Goal: Download file/media

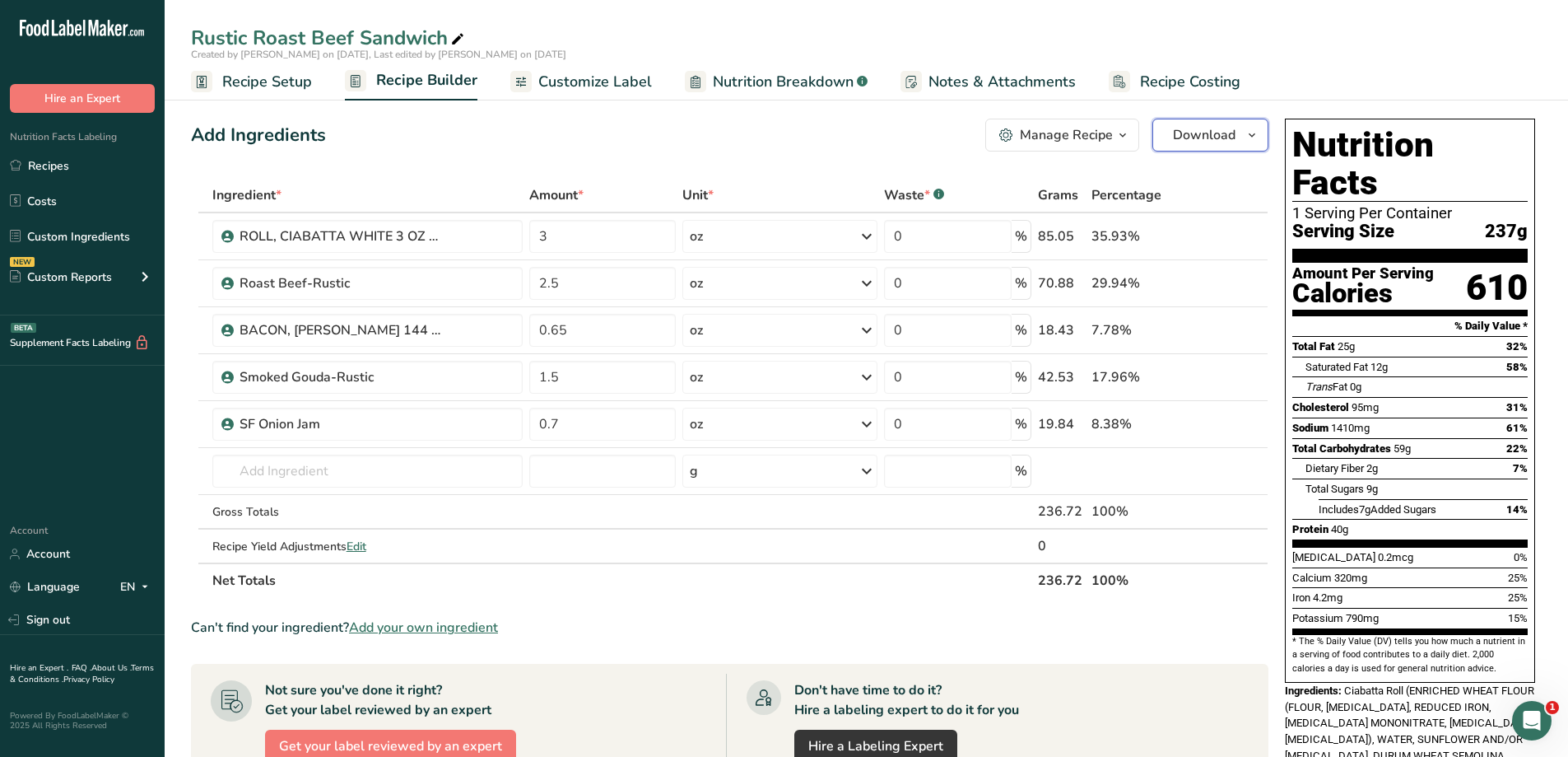
click at [1171, 137] on button "Download" at bounding box center [1210, 135] width 116 height 33
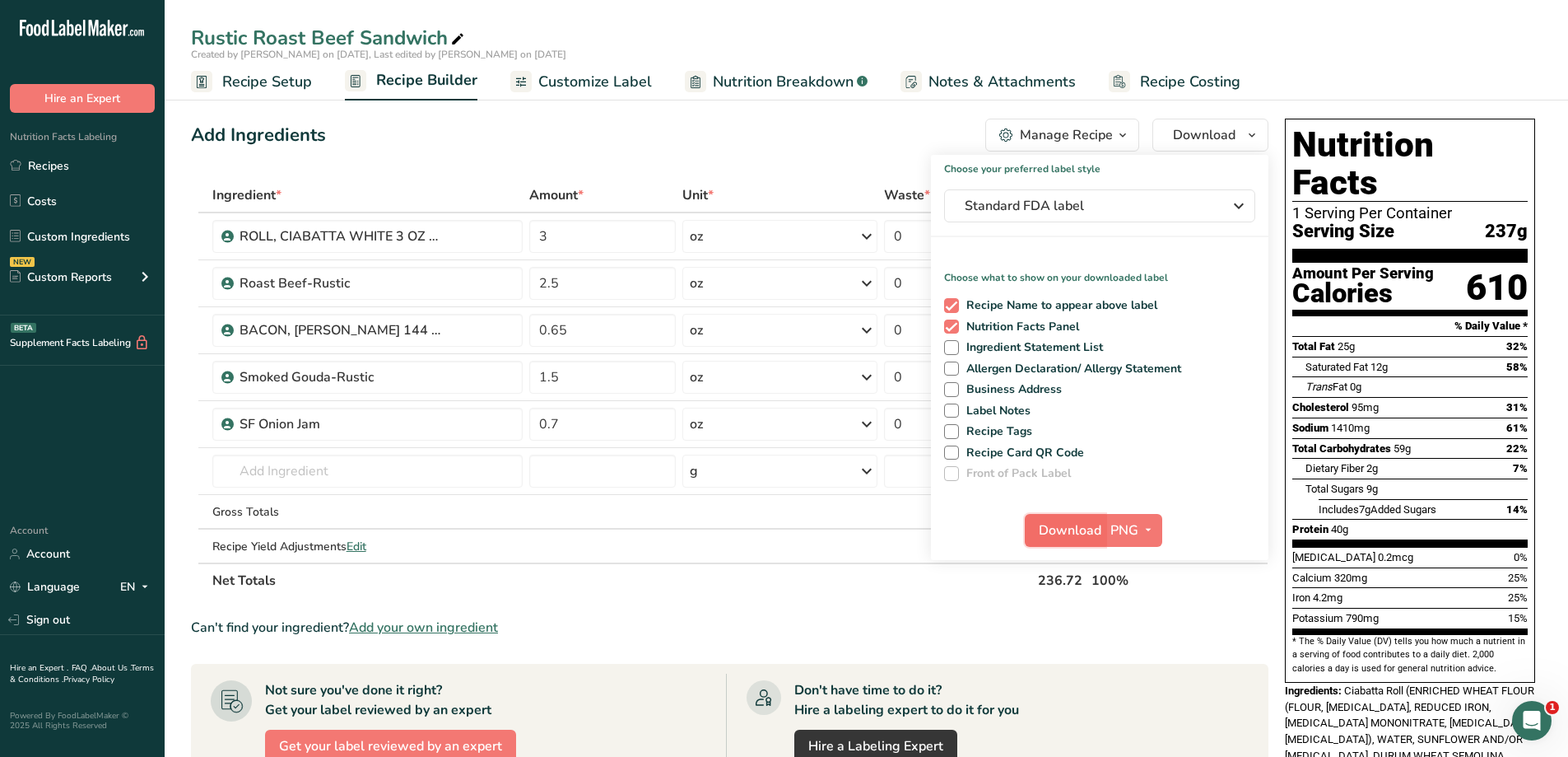
click at [1088, 525] on span "Download" at bounding box center [1070, 529] width 62 height 20
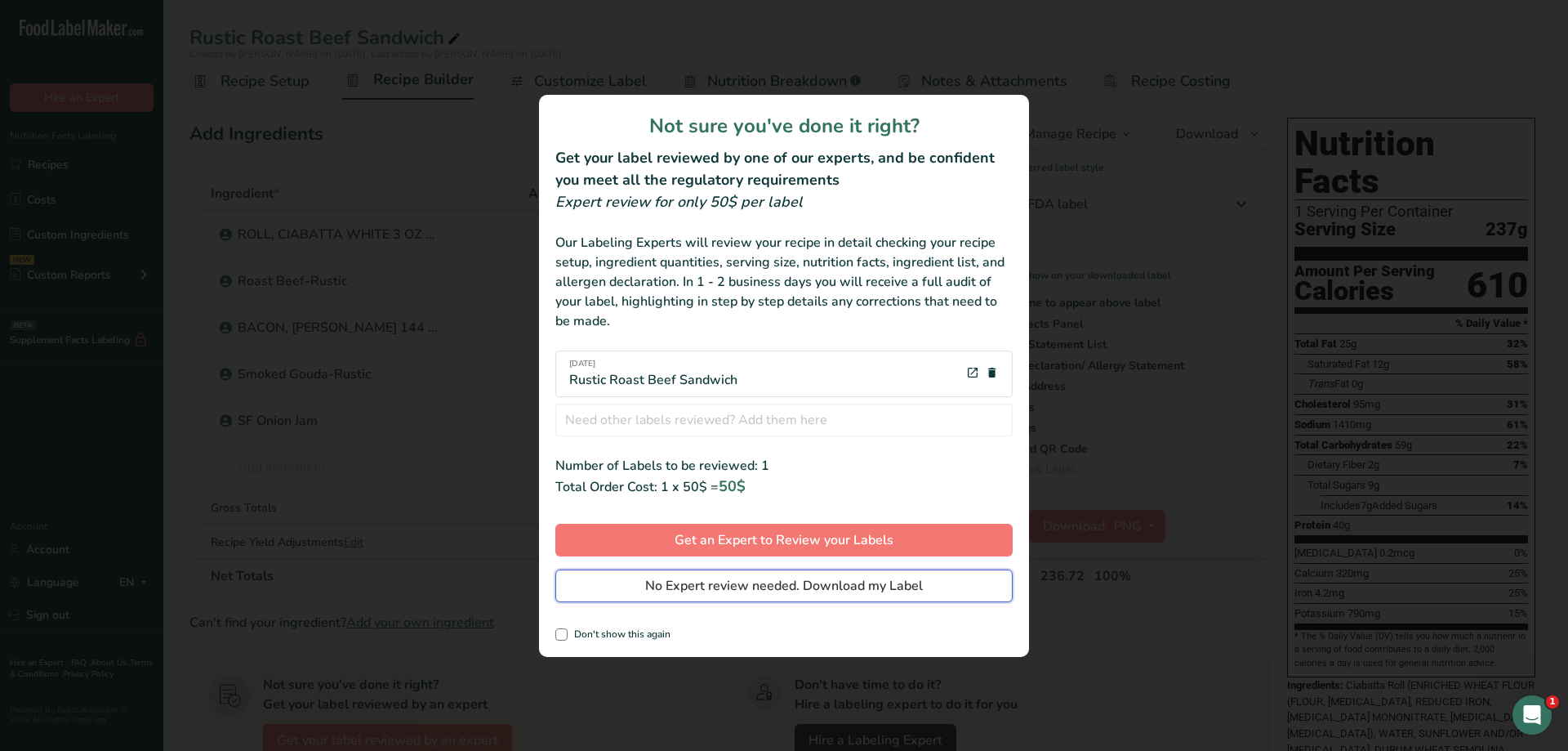
click at [880, 588] on span "No Expert review needed. Download my Label" at bounding box center [783, 585] width 277 height 19
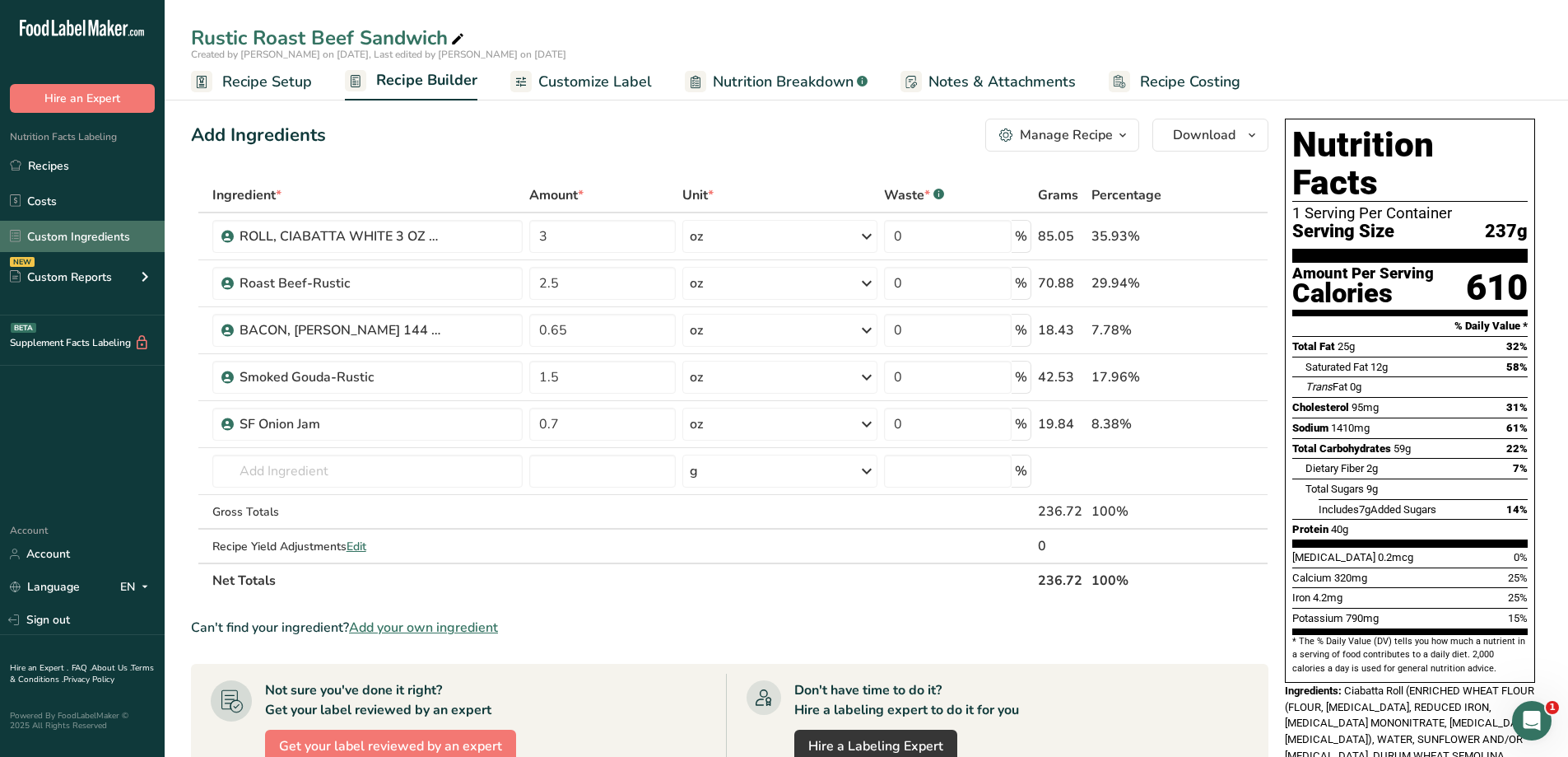
click at [93, 234] on link "Custom Ingredients" at bounding box center [82, 237] width 164 height 32
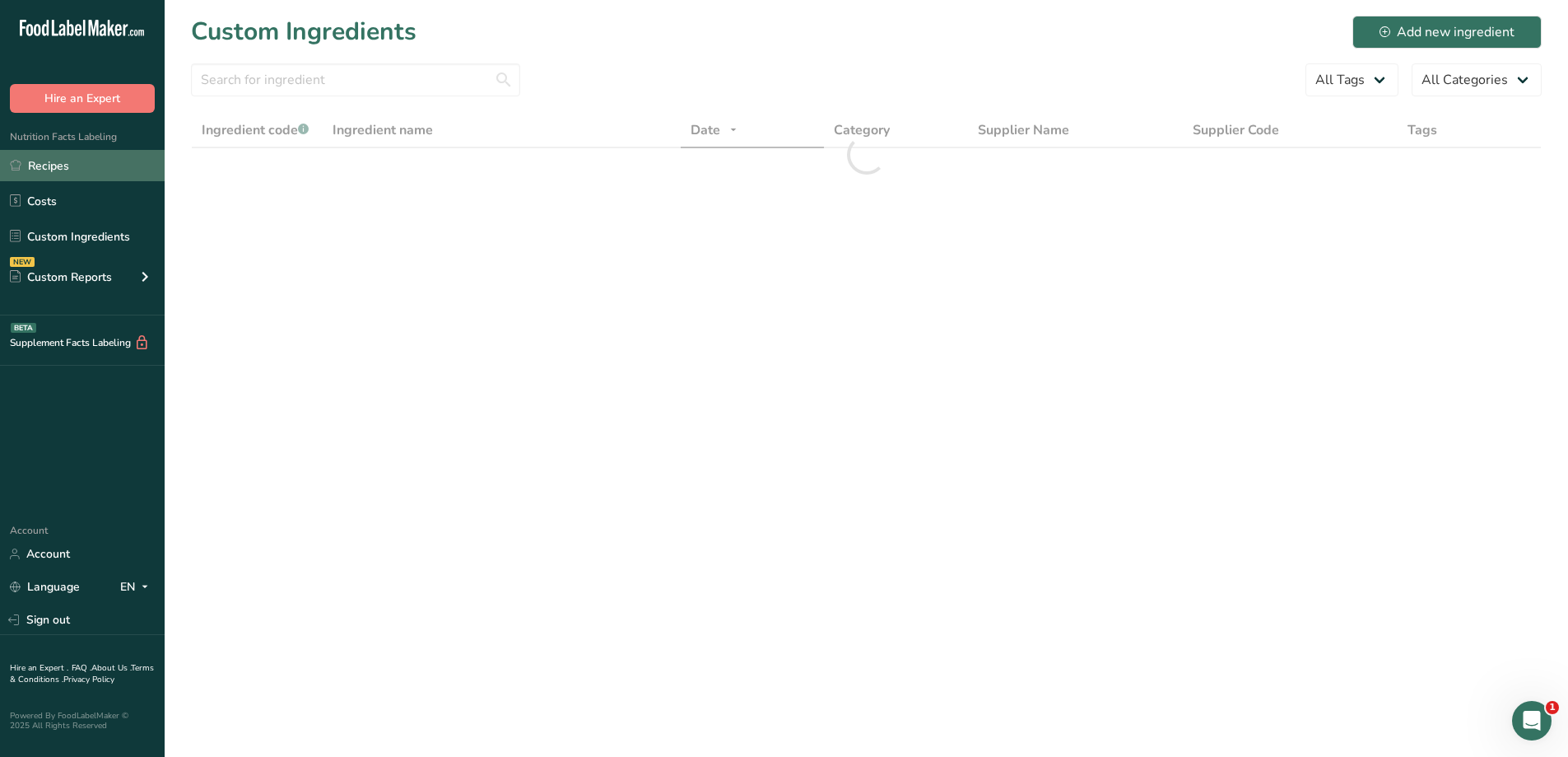
click at [85, 167] on link "Recipes" at bounding box center [82, 165] width 164 height 32
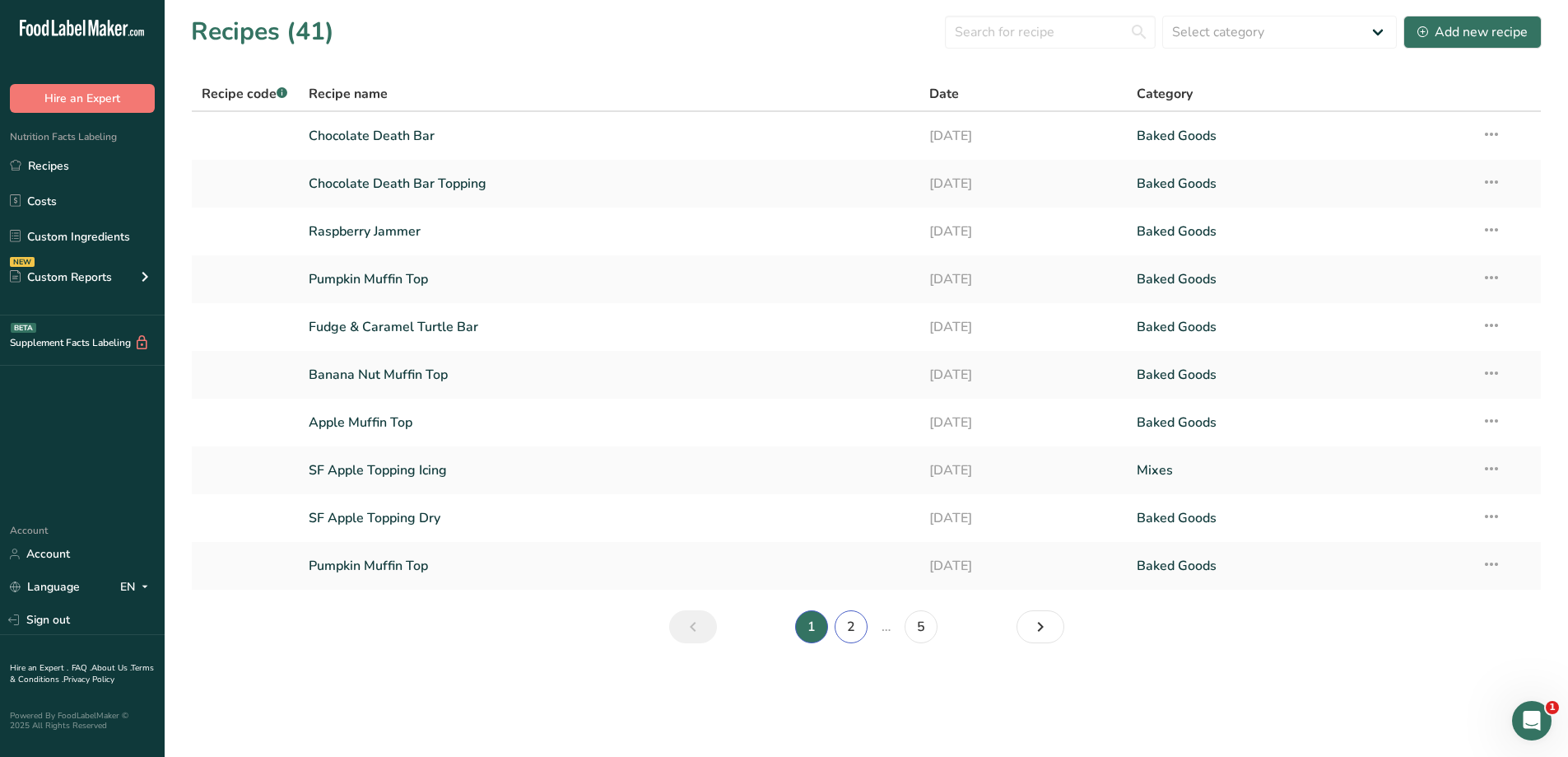
click at [844, 635] on link "2" at bounding box center [851, 626] width 33 height 33
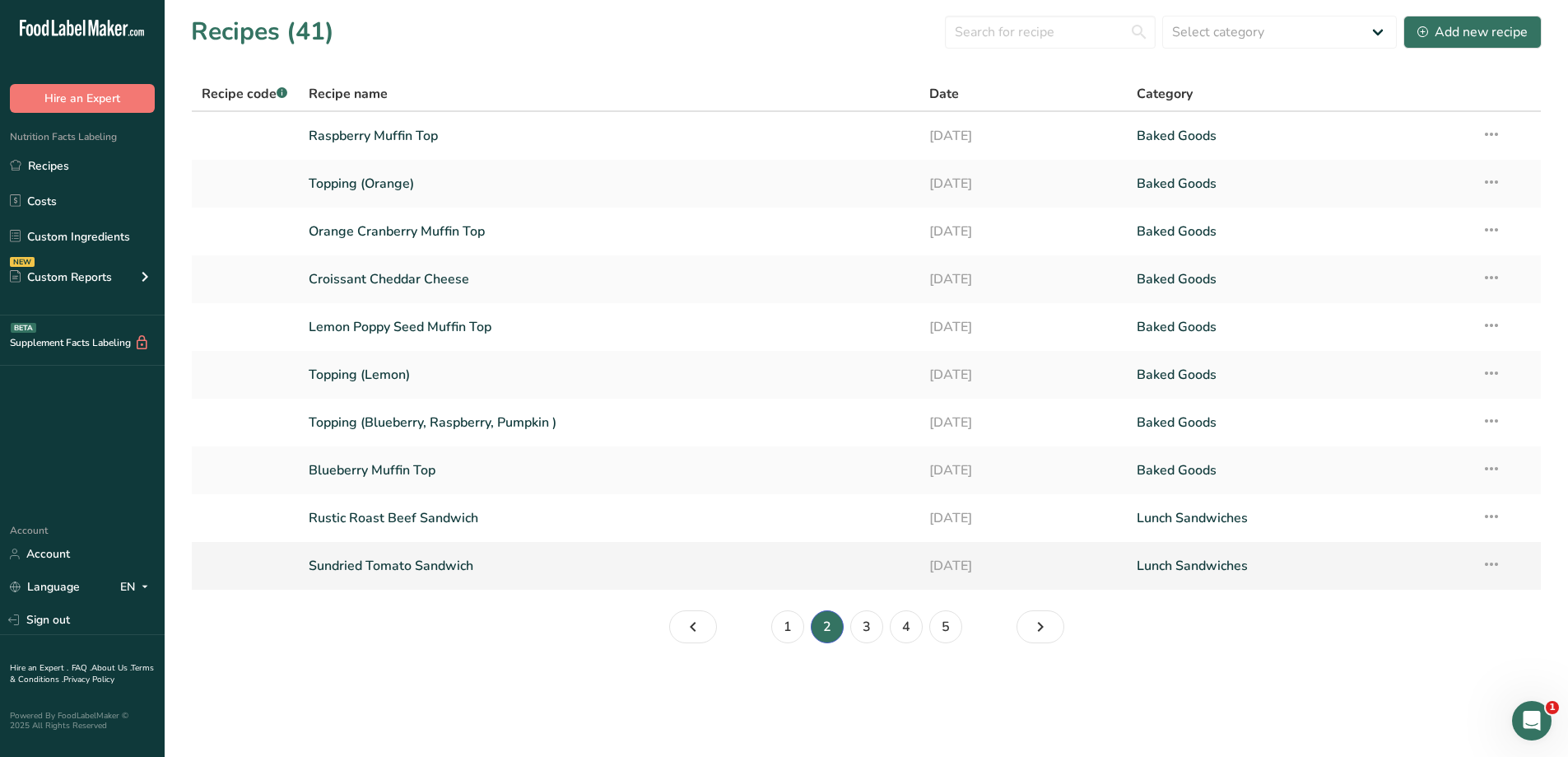
click at [527, 572] on link "Sundried Tomato Sandwich" at bounding box center [609, 565] width 602 height 34
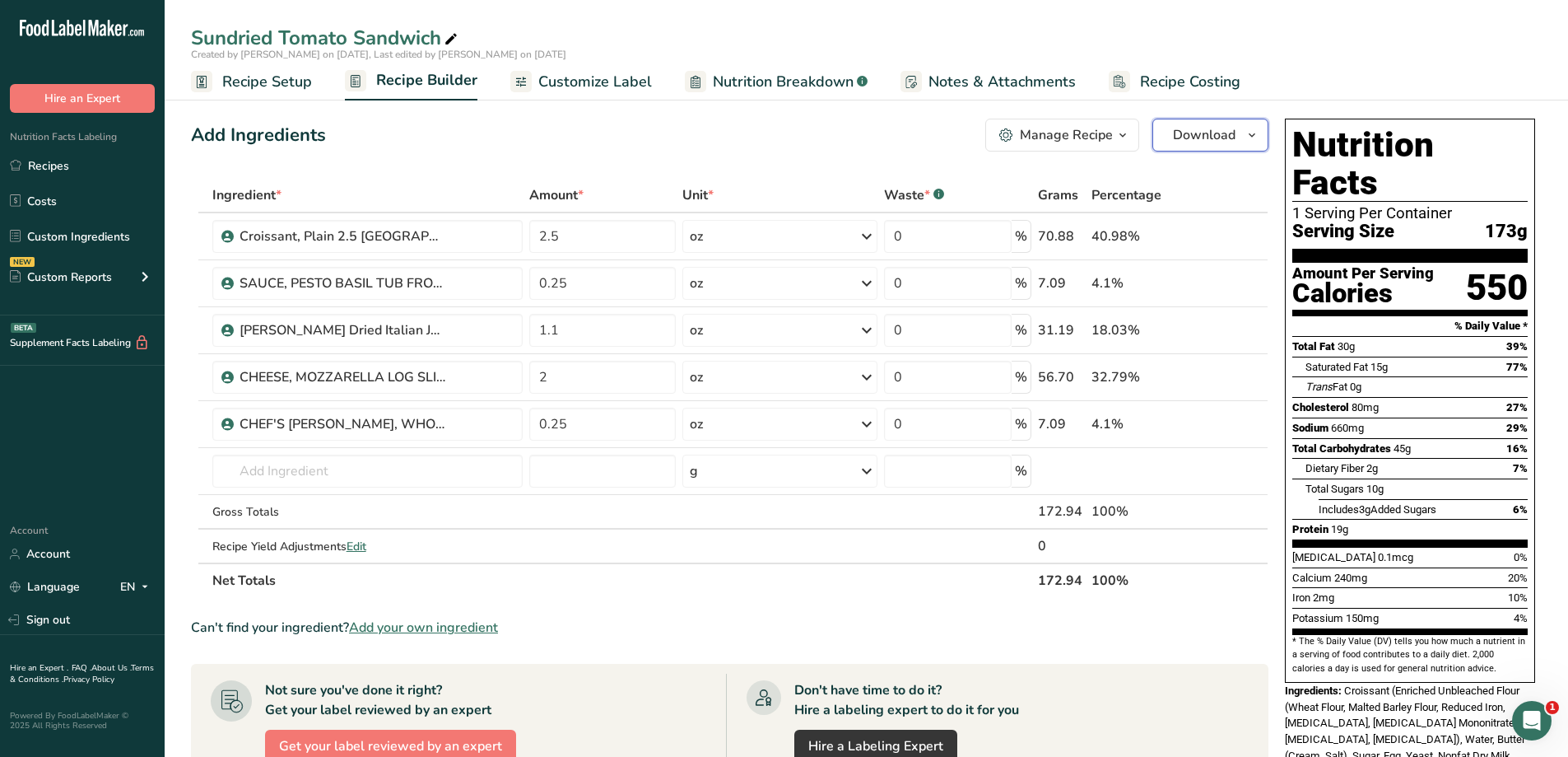
click at [1222, 138] on span "Download" at bounding box center [1204, 135] width 62 height 20
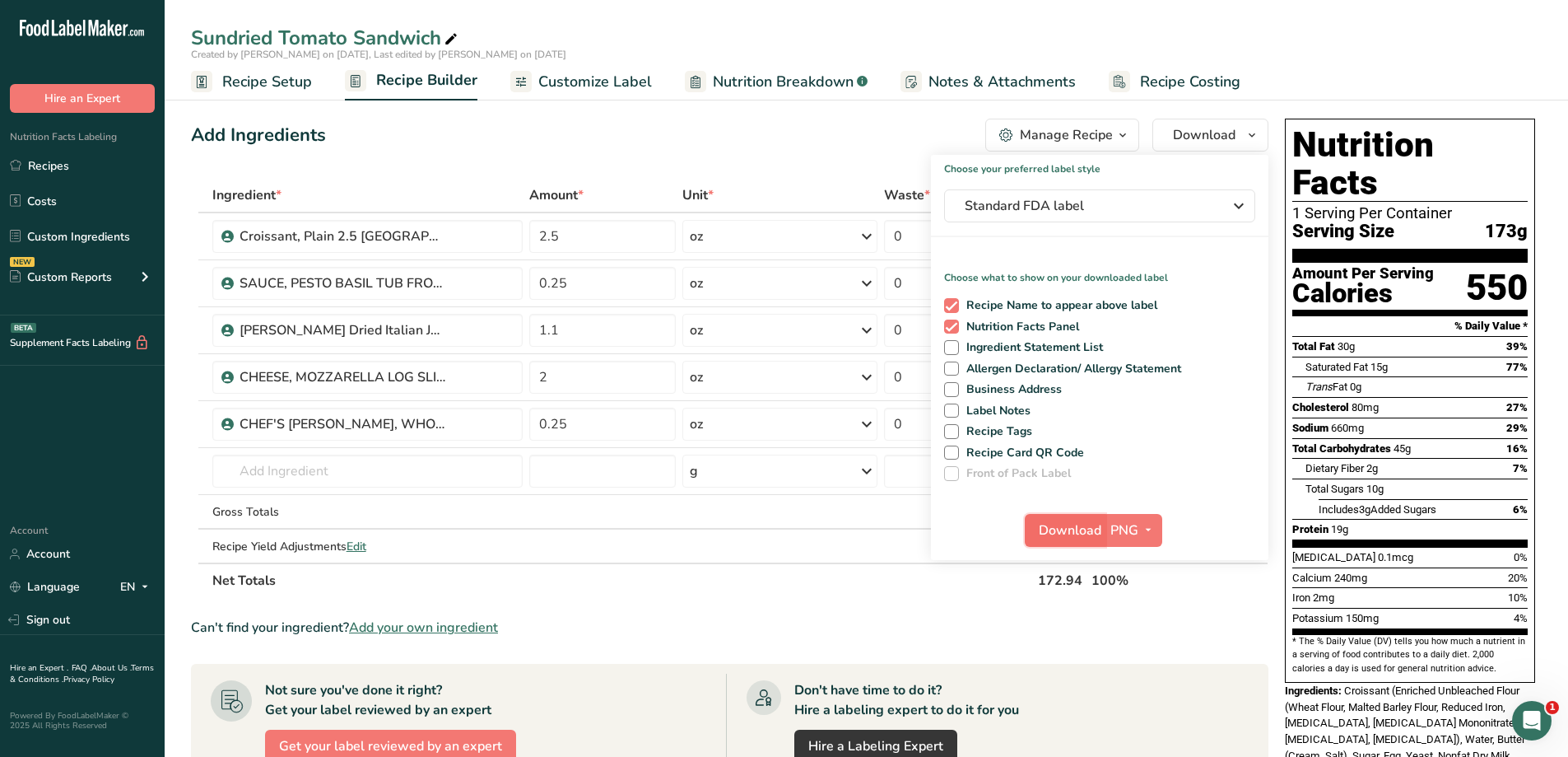
click at [1083, 525] on span "Download" at bounding box center [1070, 529] width 62 height 20
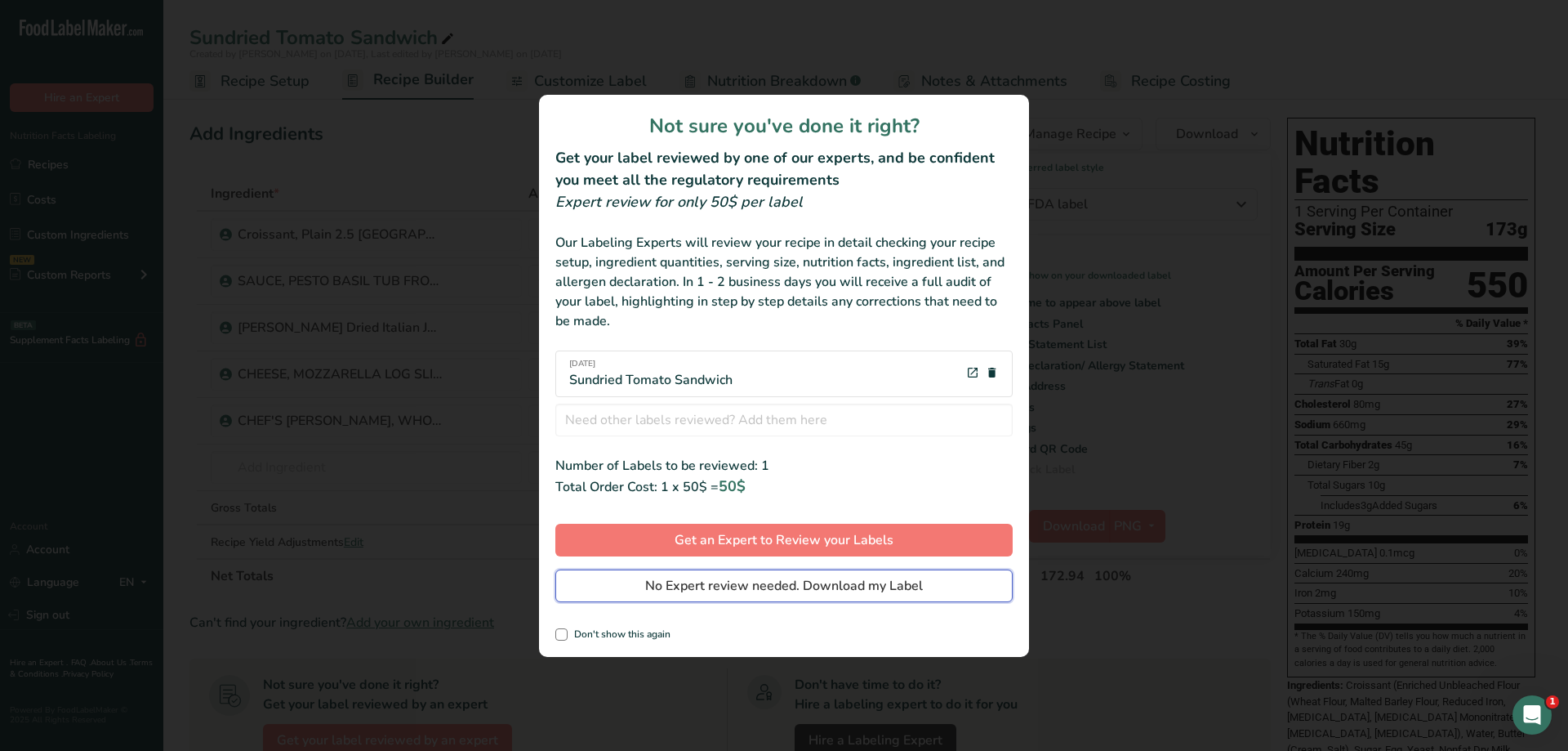
click at [884, 572] on button "No Expert review needed. Download my Label" at bounding box center [784, 585] width 457 height 32
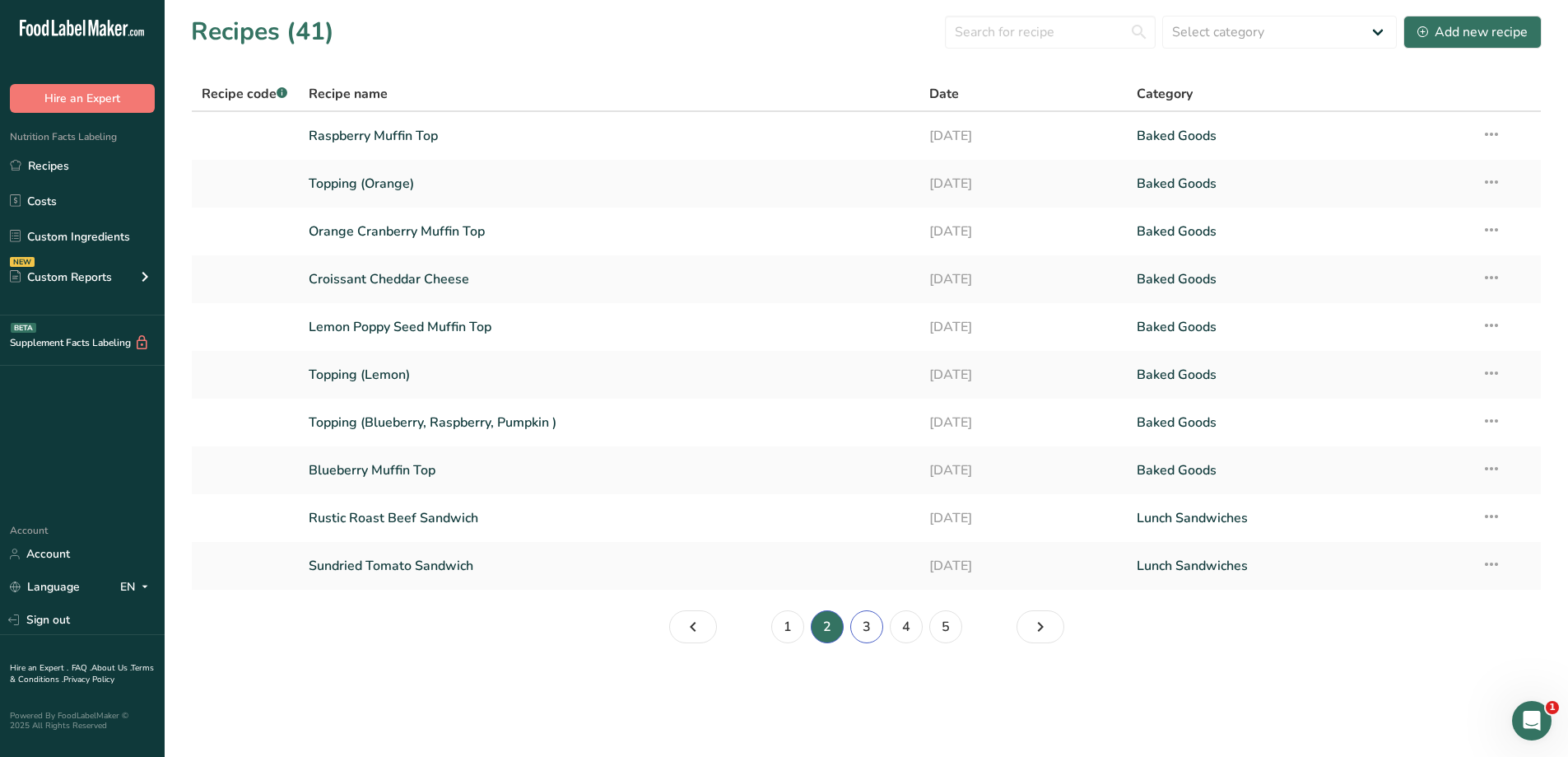
click at [872, 629] on link "3" at bounding box center [867, 626] width 33 height 33
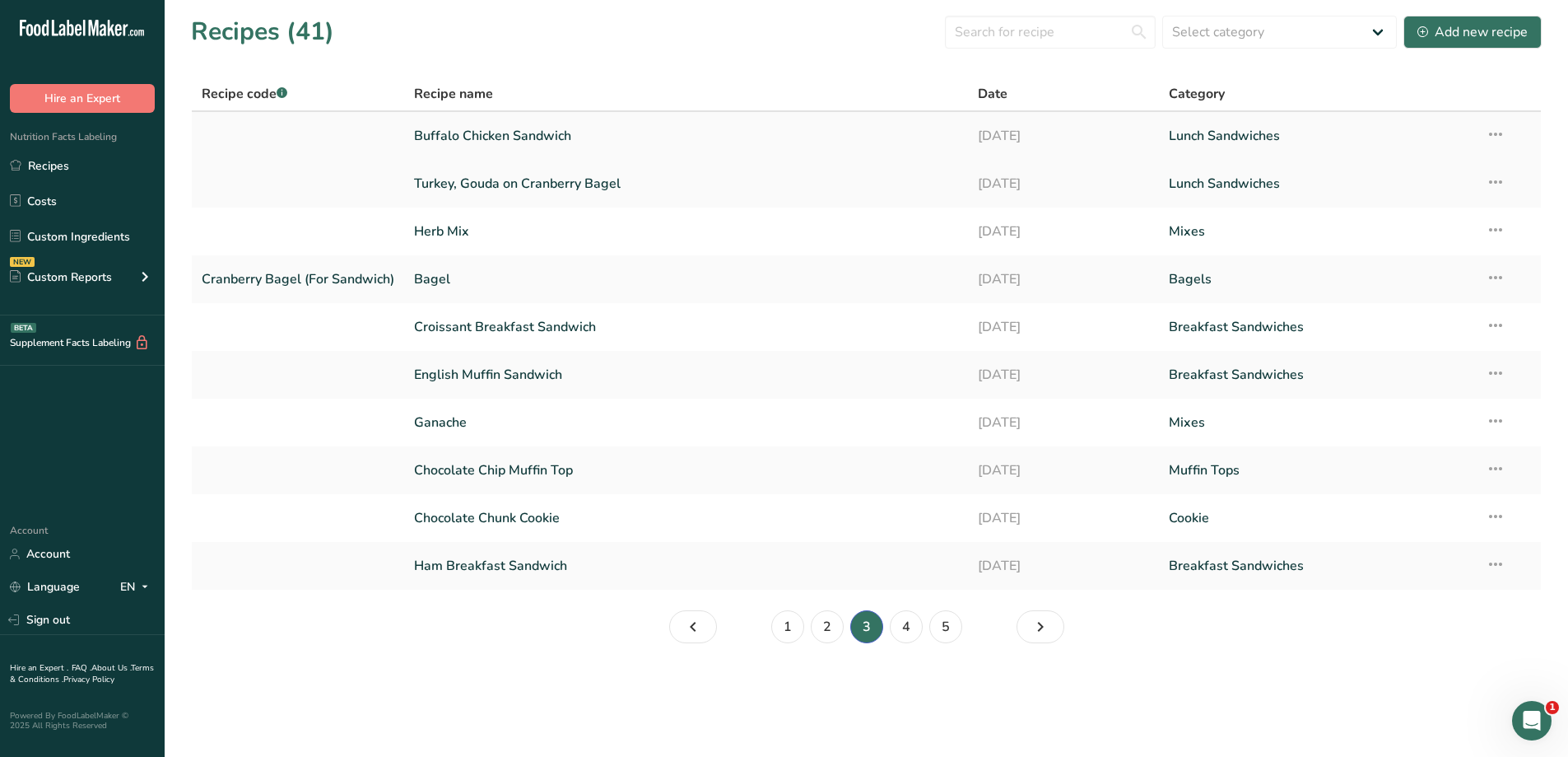
click at [652, 137] on link "Buffalo Chicken Sandwich" at bounding box center [686, 136] width 544 height 34
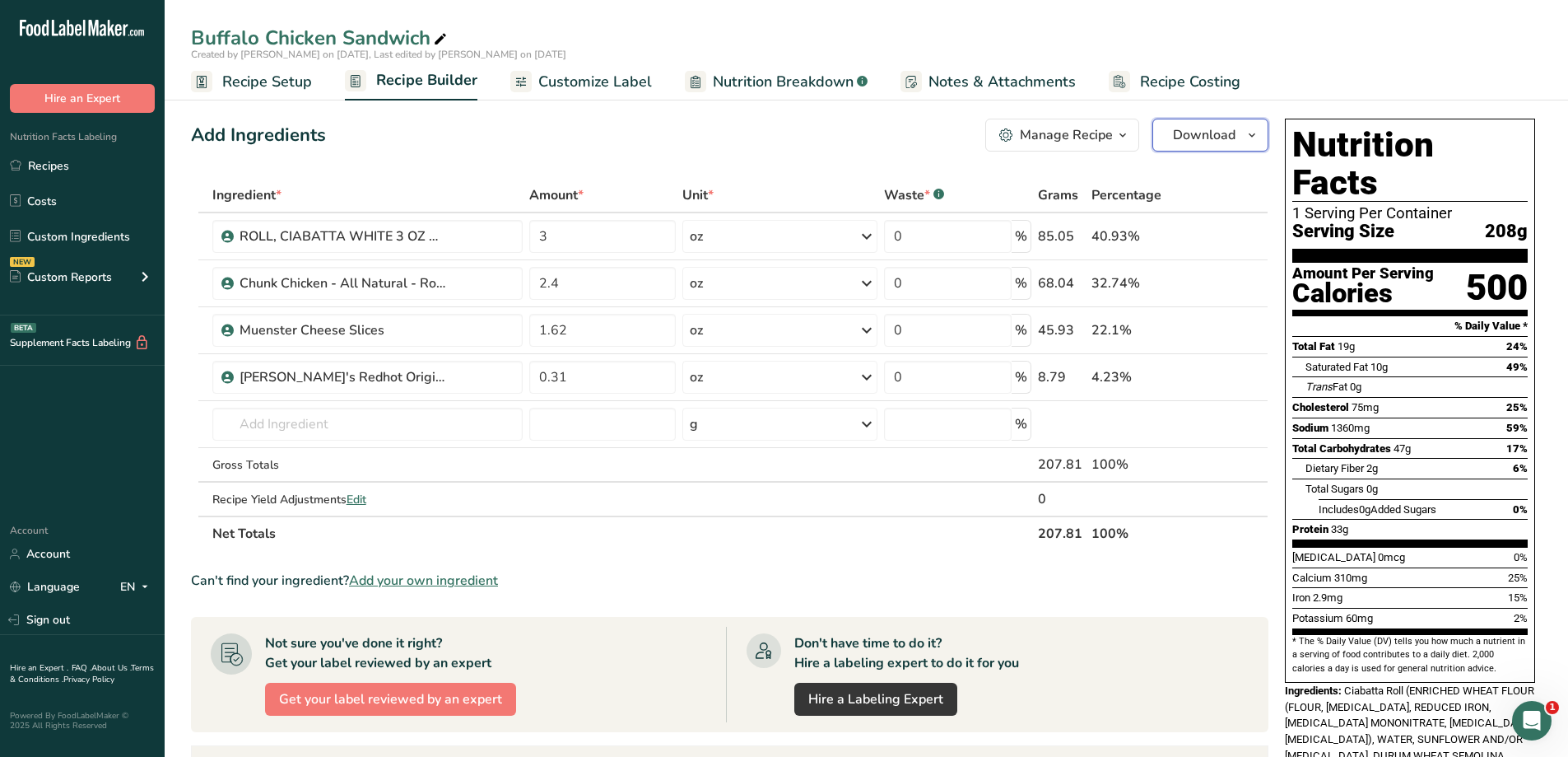
click at [1217, 135] on span "Download" at bounding box center [1204, 135] width 62 height 20
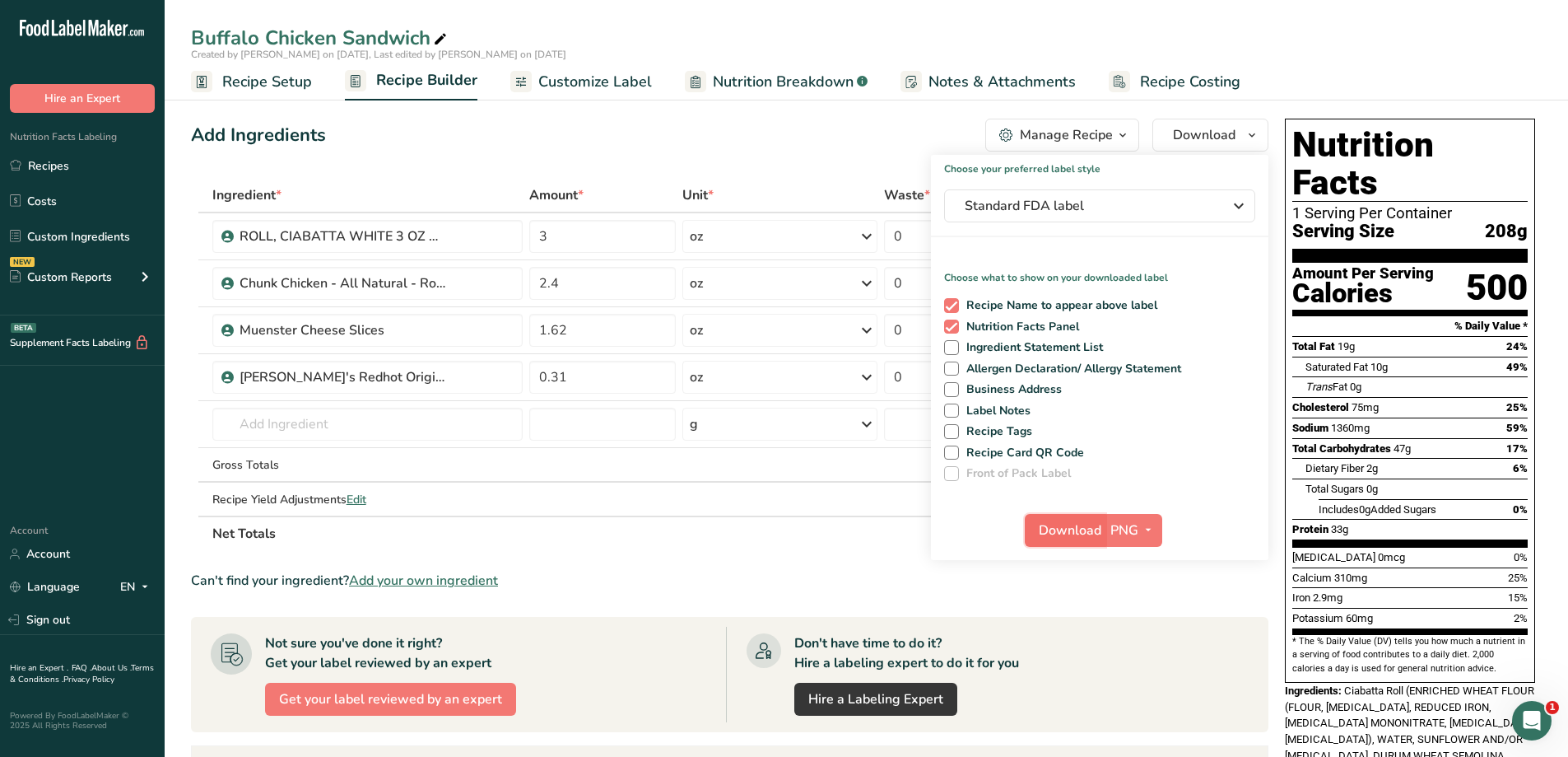
click at [1077, 526] on span "Download" at bounding box center [1070, 529] width 62 height 20
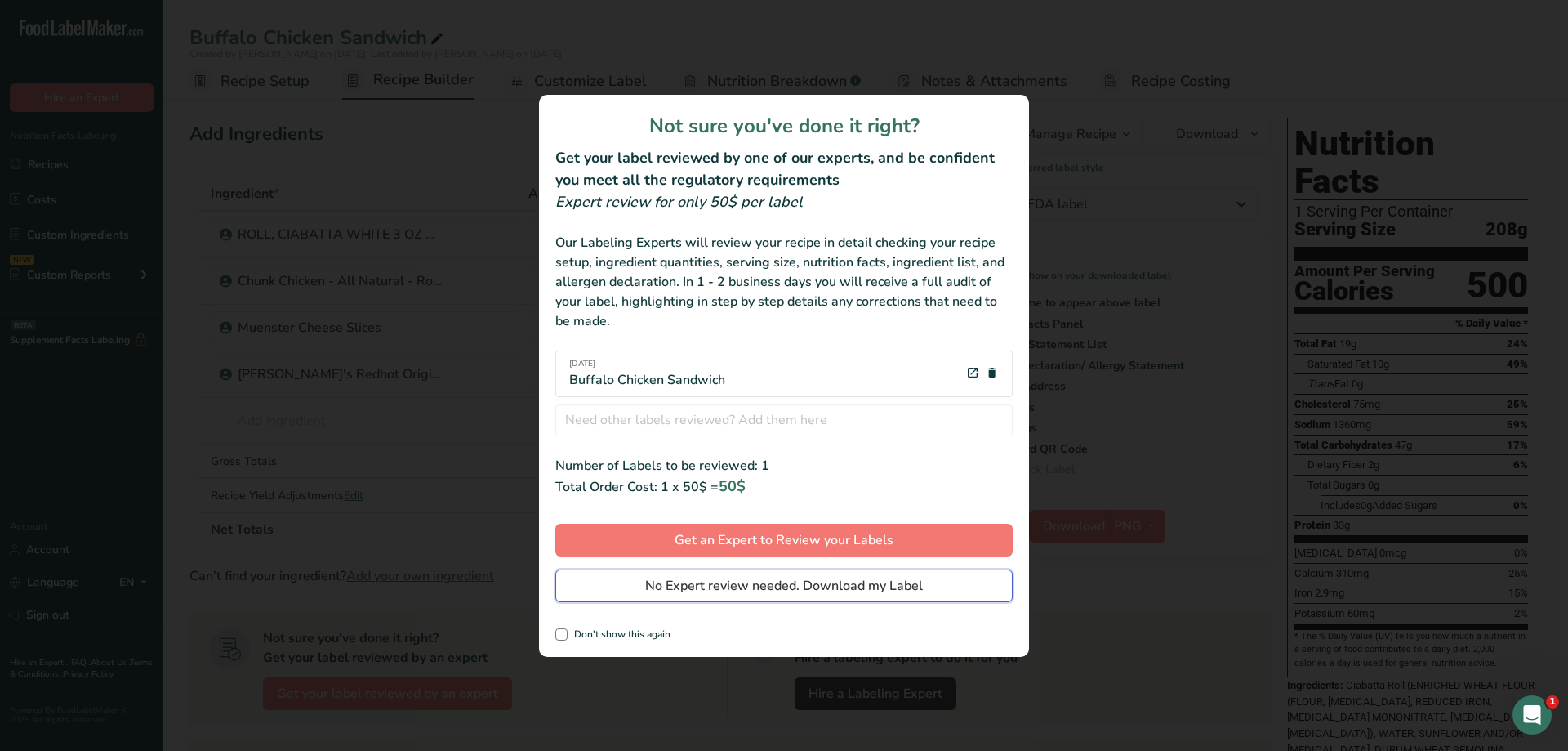
click at [762, 589] on span "No Expert review needed. Download my Label" at bounding box center [783, 585] width 277 height 19
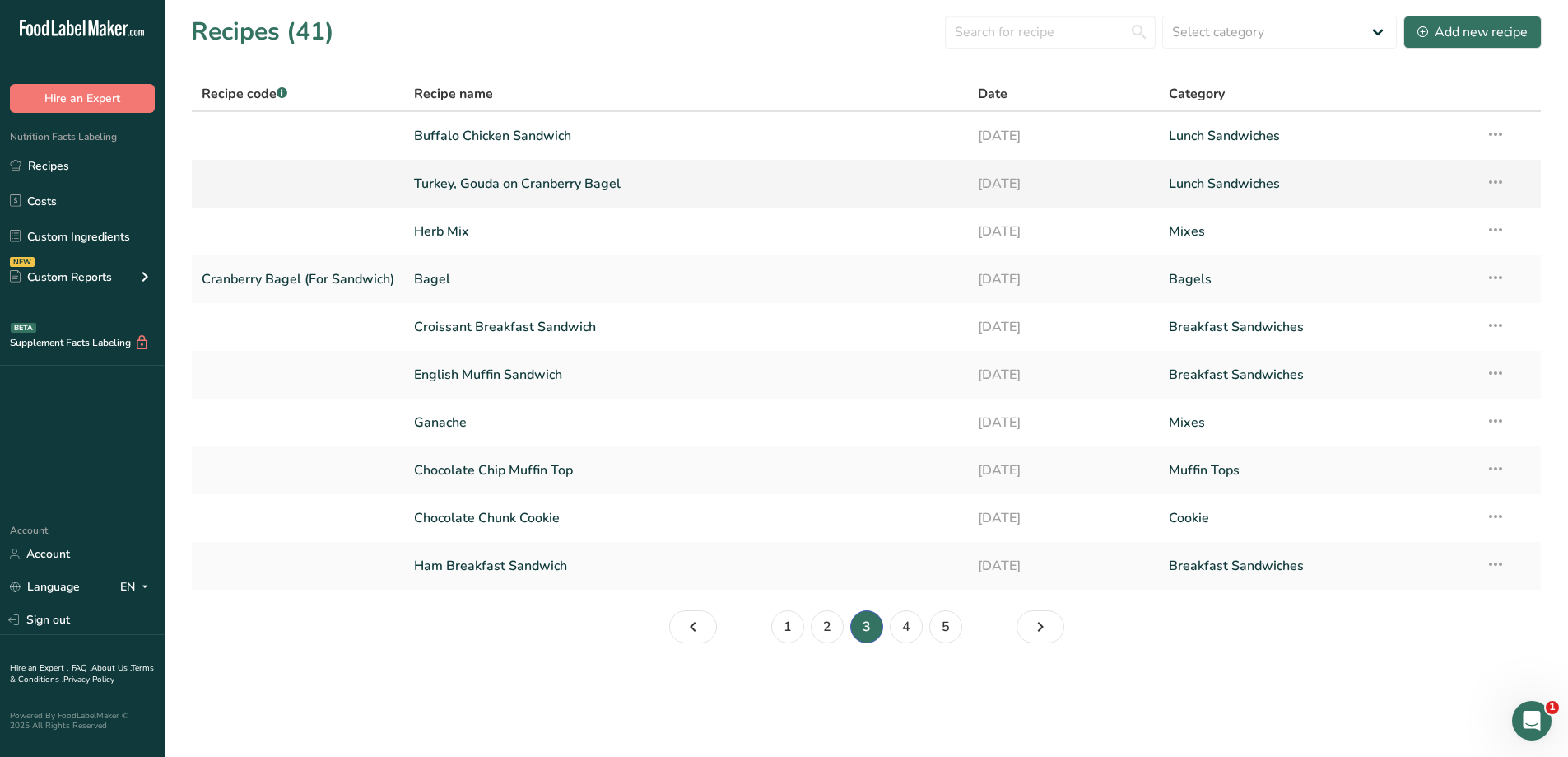
click at [749, 180] on link "Turkey, Gouda on Cranberry Bagel" at bounding box center [686, 183] width 544 height 34
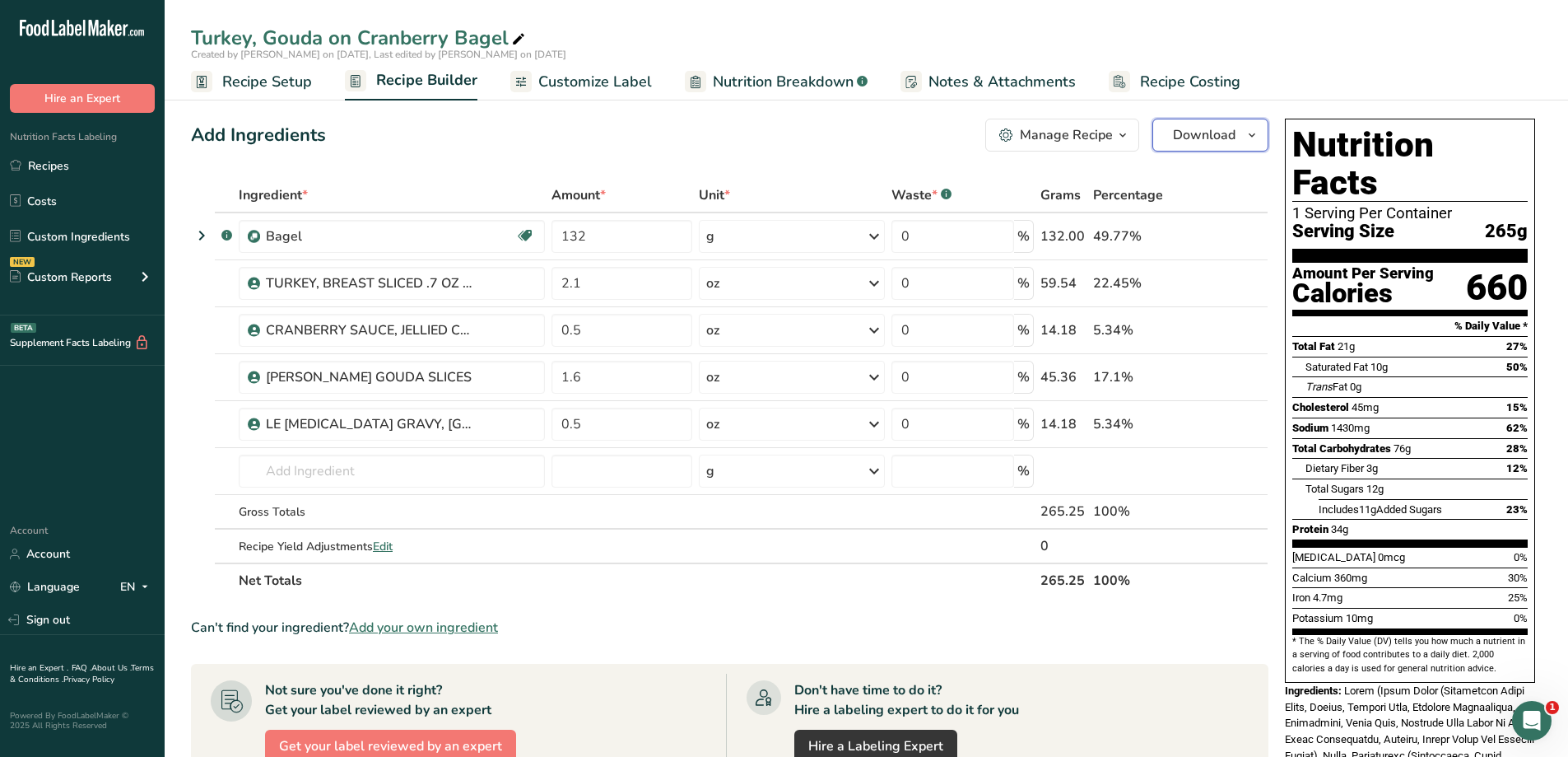
click at [1235, 139] on span "Download" at bounding box center [1204, 135] width 62 height 20
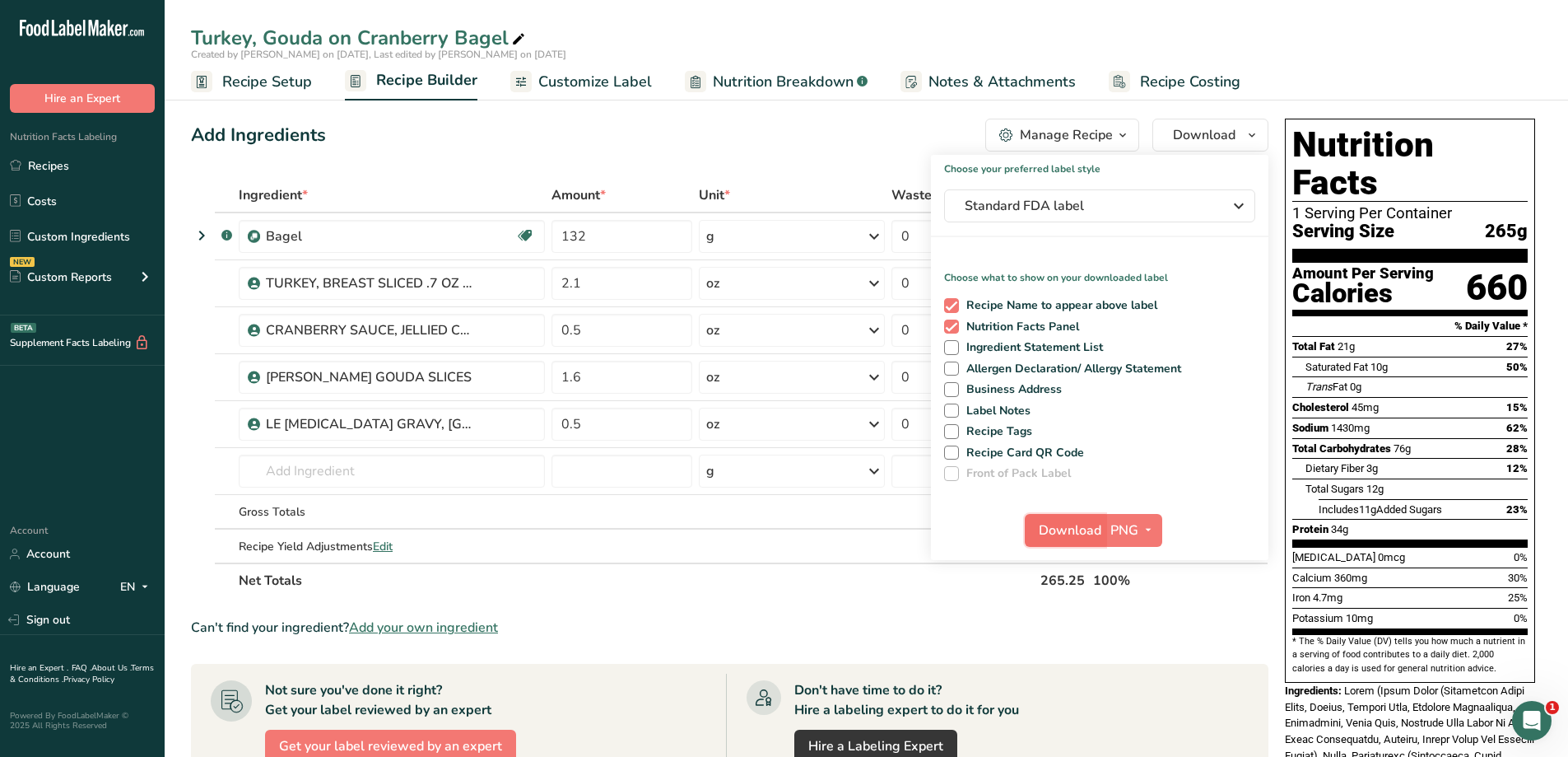
click at [1069, 529] on span "Download" at bounding box center [1070, 529] width 62 height 20
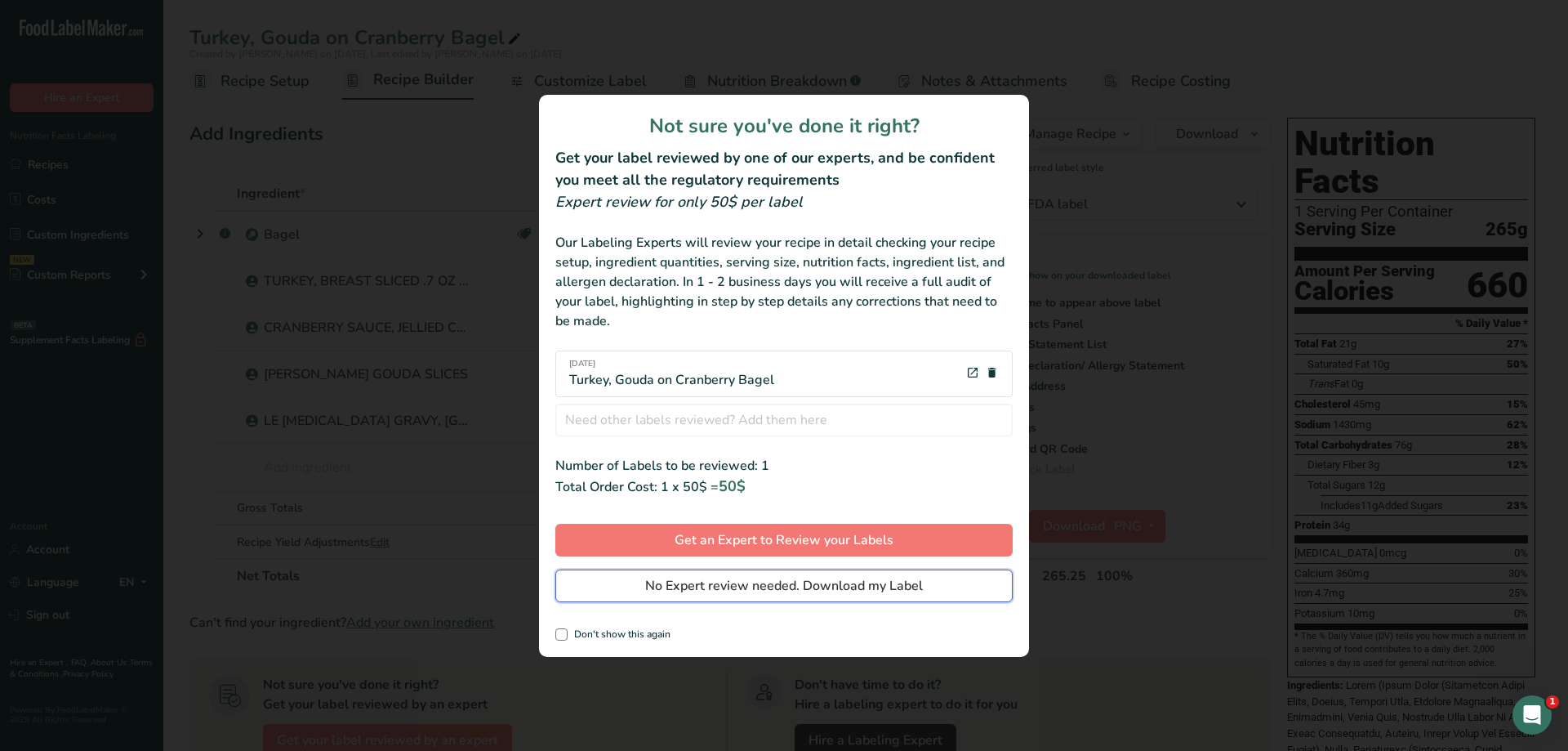
click at [882, 599] on button "No Expert review needed. Download my Label" at bounding box center [784, 585] width 457 height 32
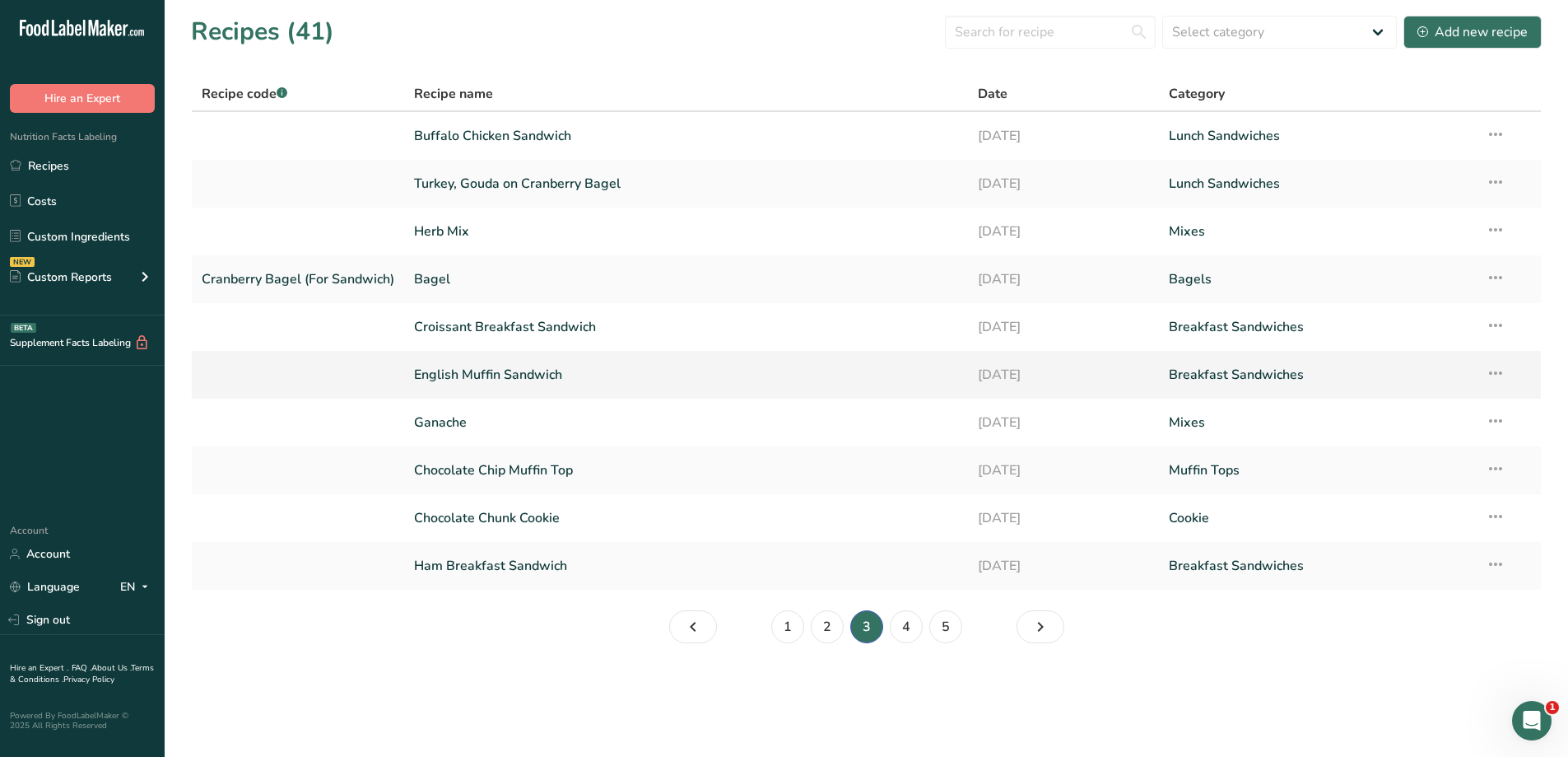
click at [496, 373] on link "English Muffin Sandwich" at bounding box center [686, 374] width 544 height 34
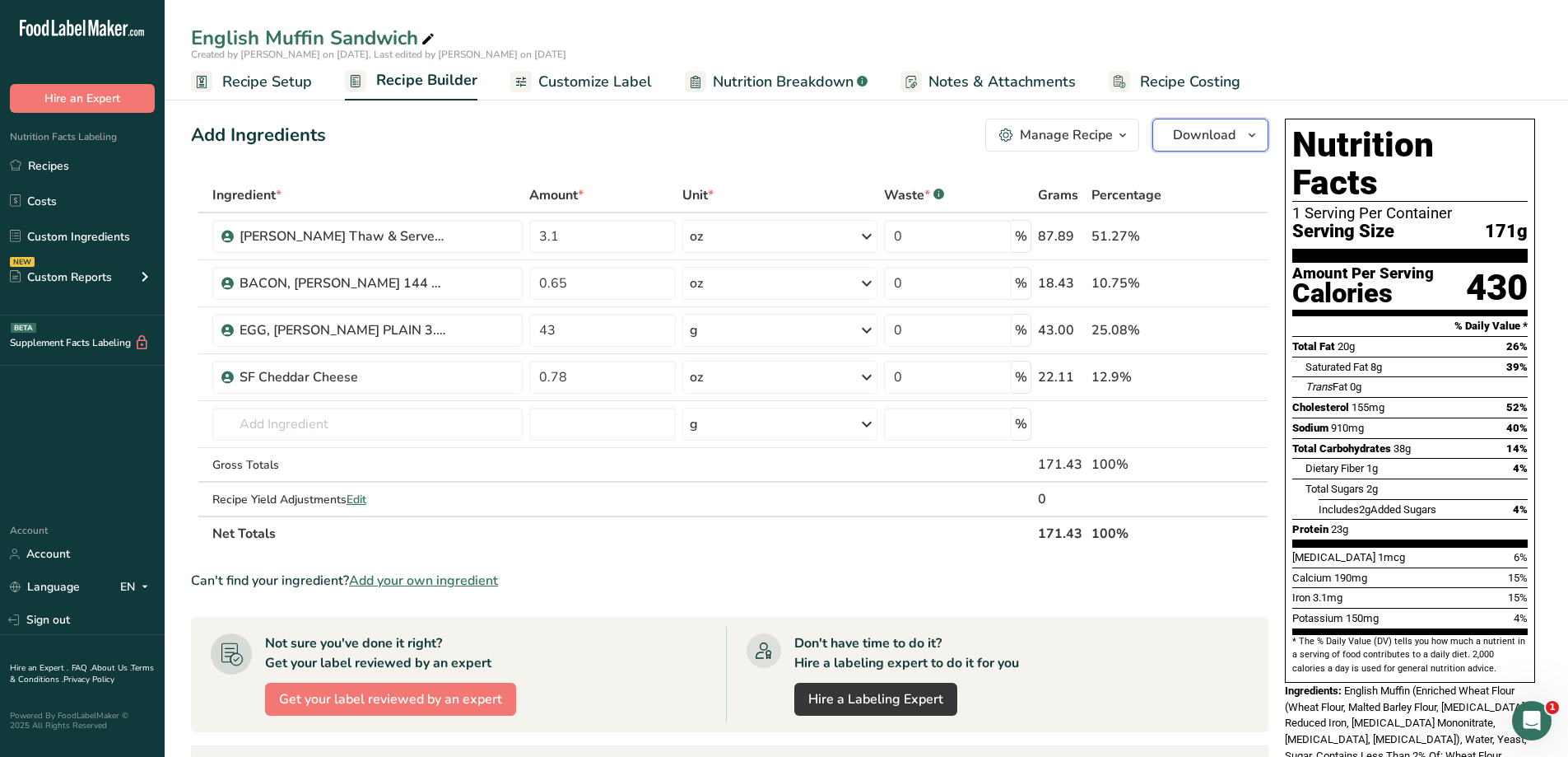
click at [1198, 139] on span "Download" at bounding box center [1204, 135] width 62 height 20
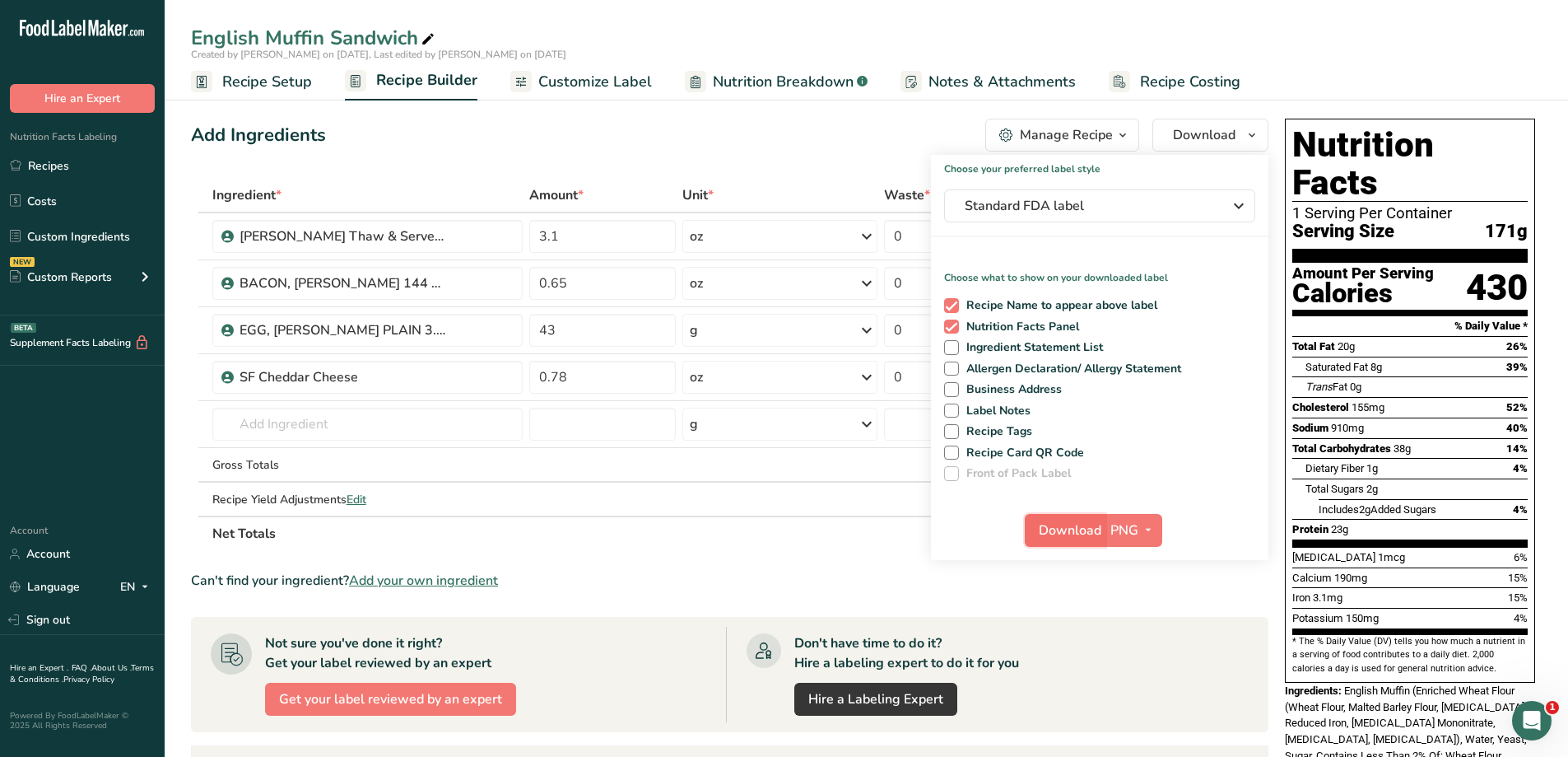
click at [1076, 532] on span "Download" at bounding box center [1070, 529] width 62 height 20
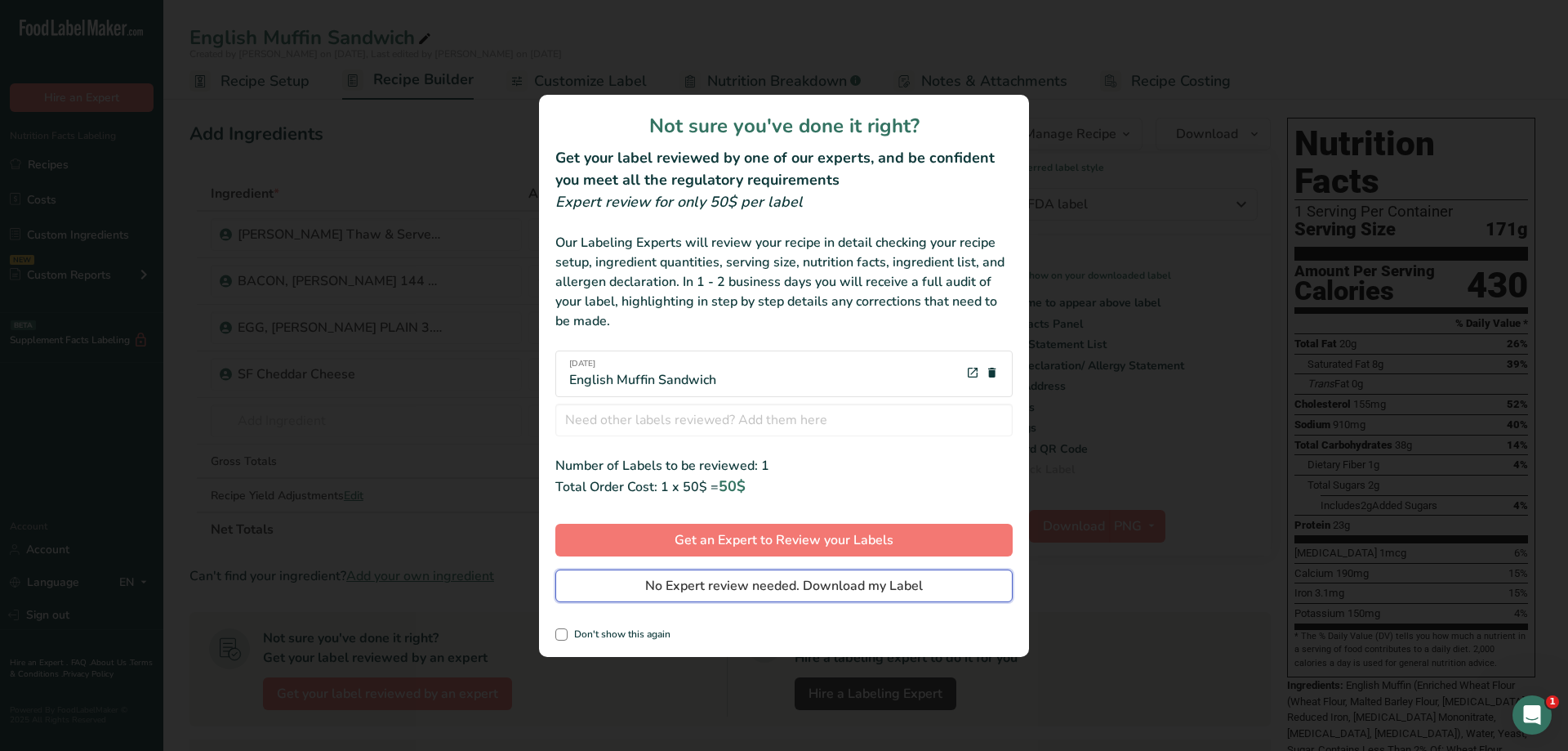
click at [860, 586] on span "No Expert review needed. Download my Label" at bounding box center [783, 585] width 277 height 19
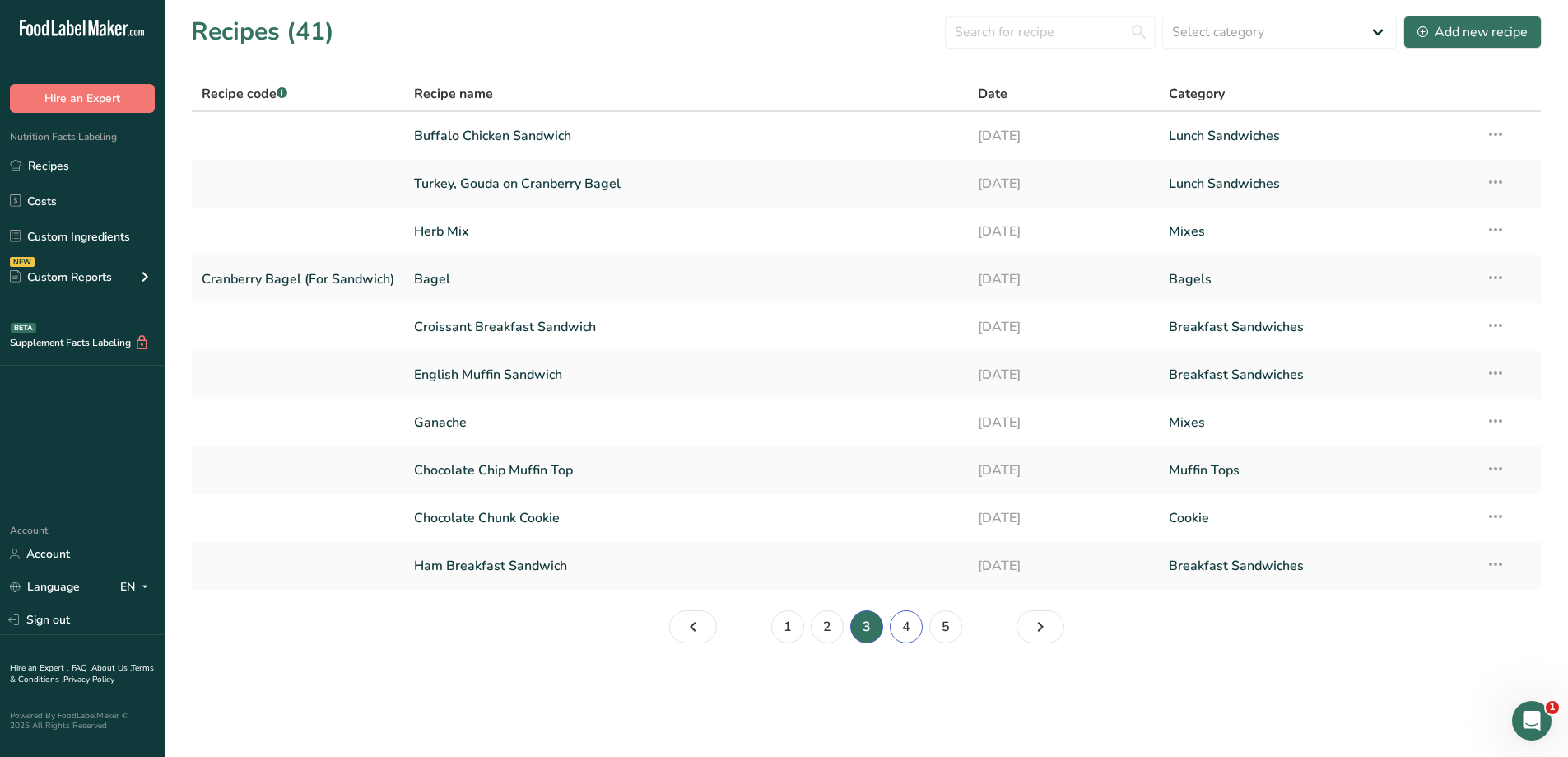
click at [907, 627] on link "4" at bounding box center [906, 626] width 33 height 33
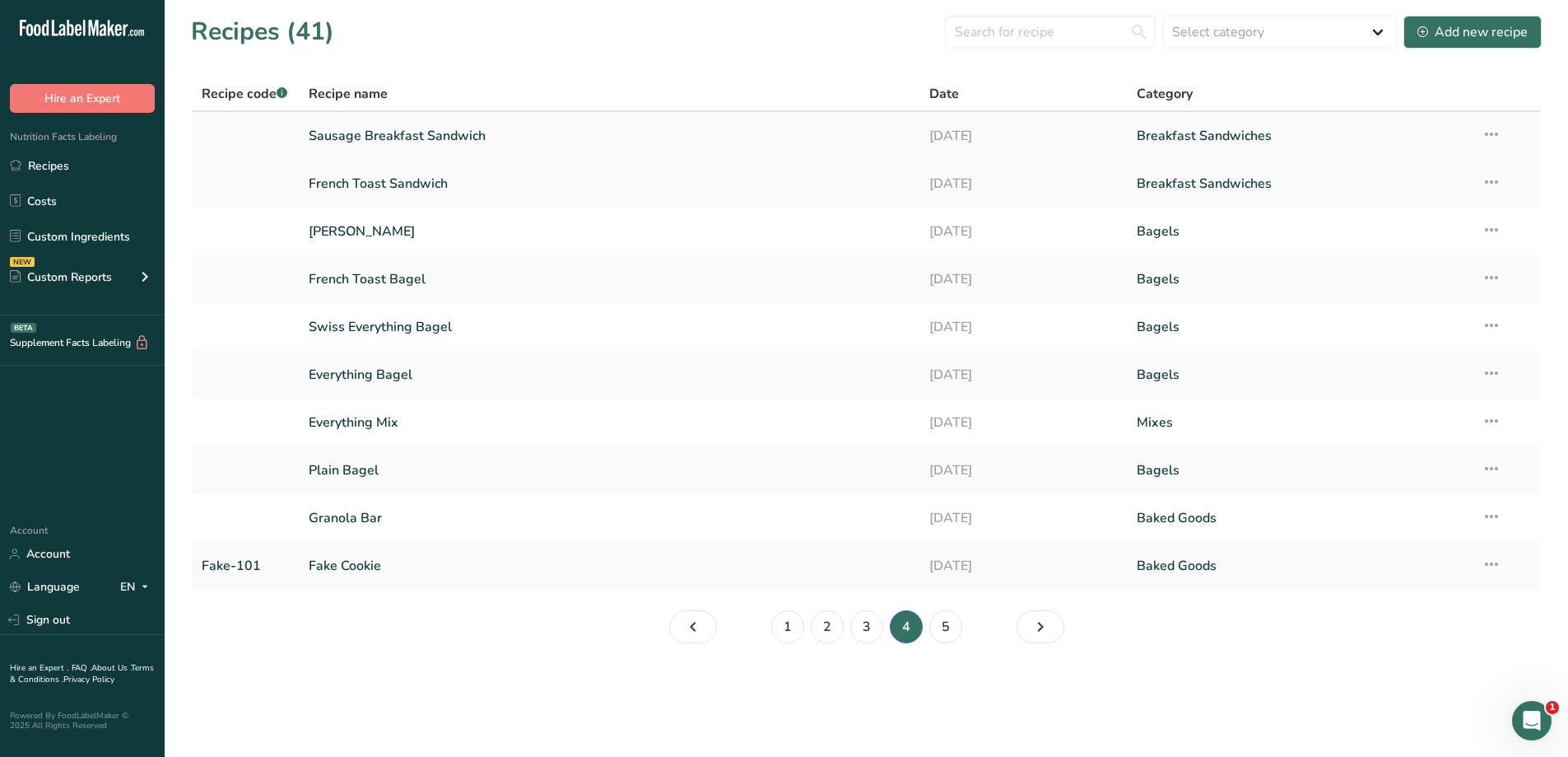
click at [518, 141] on link "Sausage Breakfast Sandwich" at bounding box center [609, 136] width 602 height 34
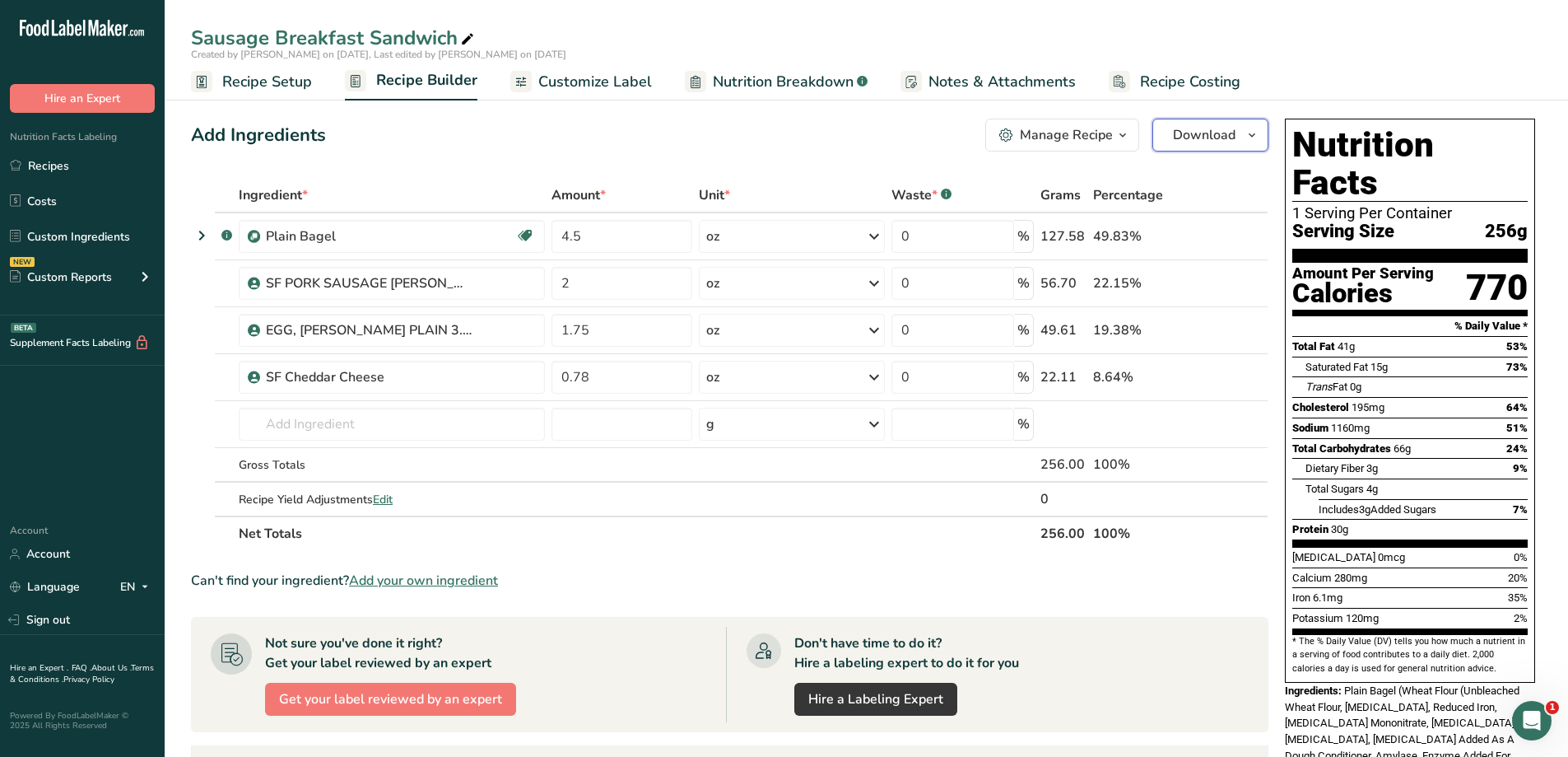
click at [1208, 138] on span "Download" at bounding box center [1204, 135] width 62 height 20
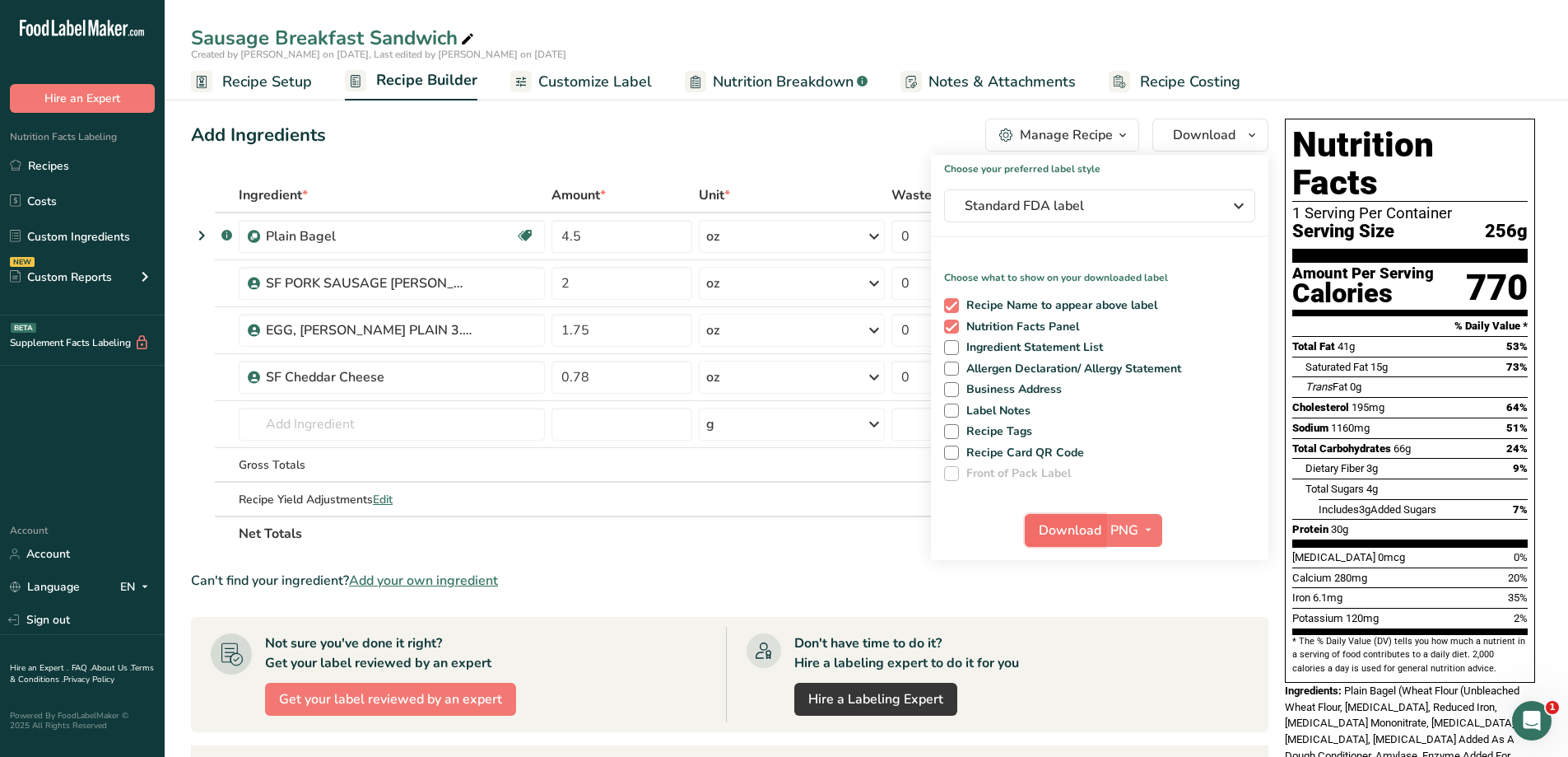
click at [1078, 528] on span "Download" at bounding box center [1070, 529] width 62 height 20
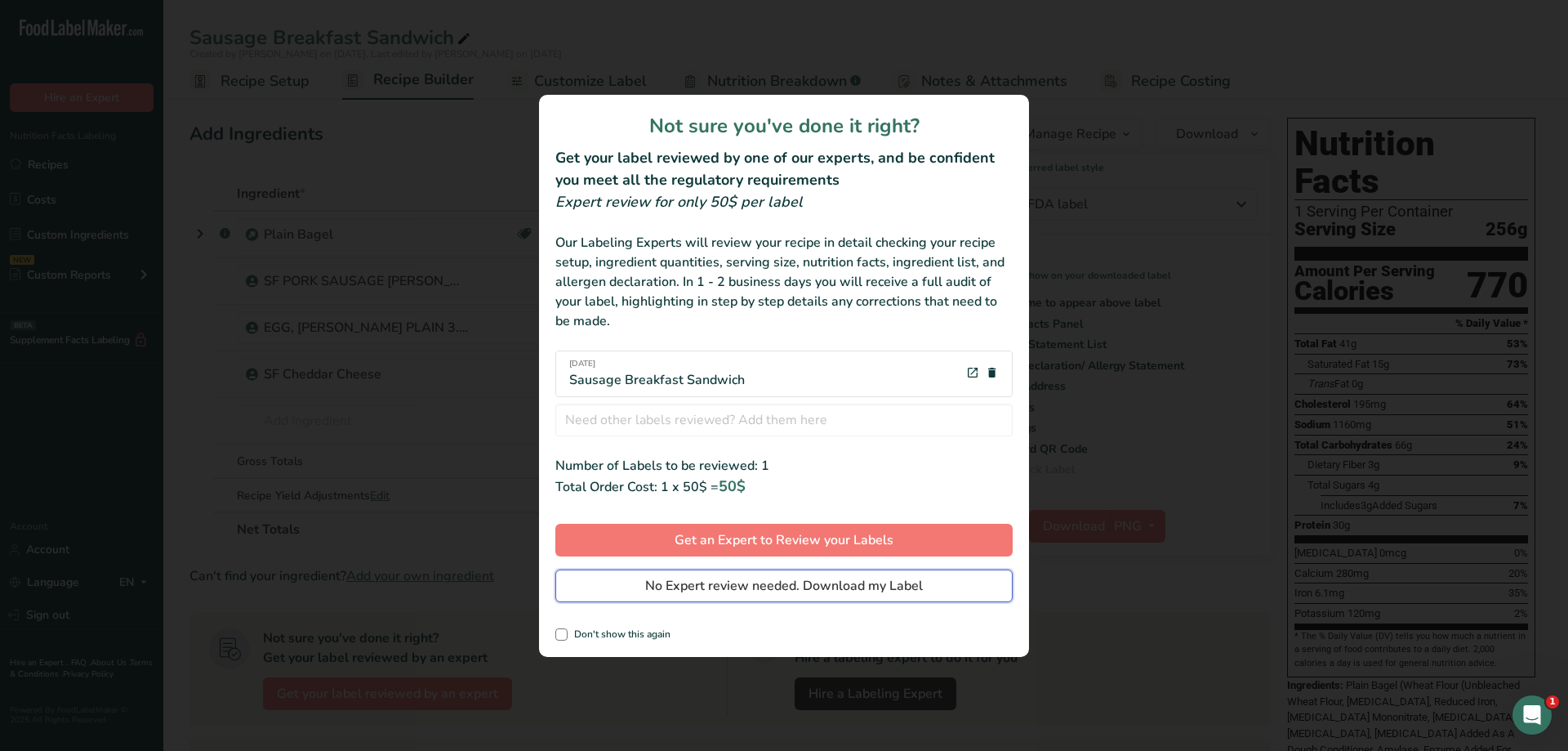
click at [873, 579] on span "No Expert review needed. Download my Label" at bounding box center [783, 585] width 277 height 19
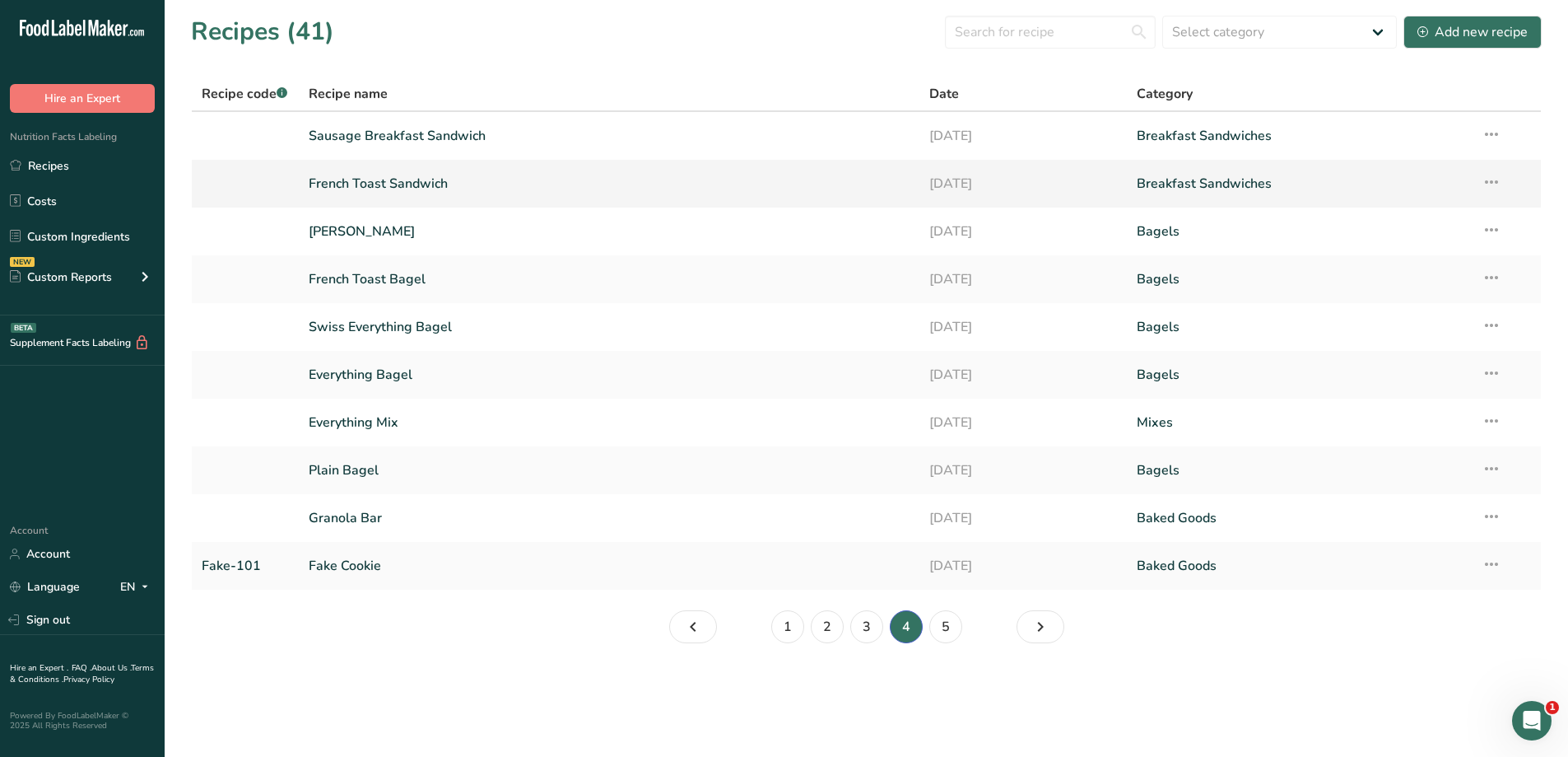
click at [476, 181] on link "French Toast Sandwich" at bounding box center [609, 183] width 602 height 34
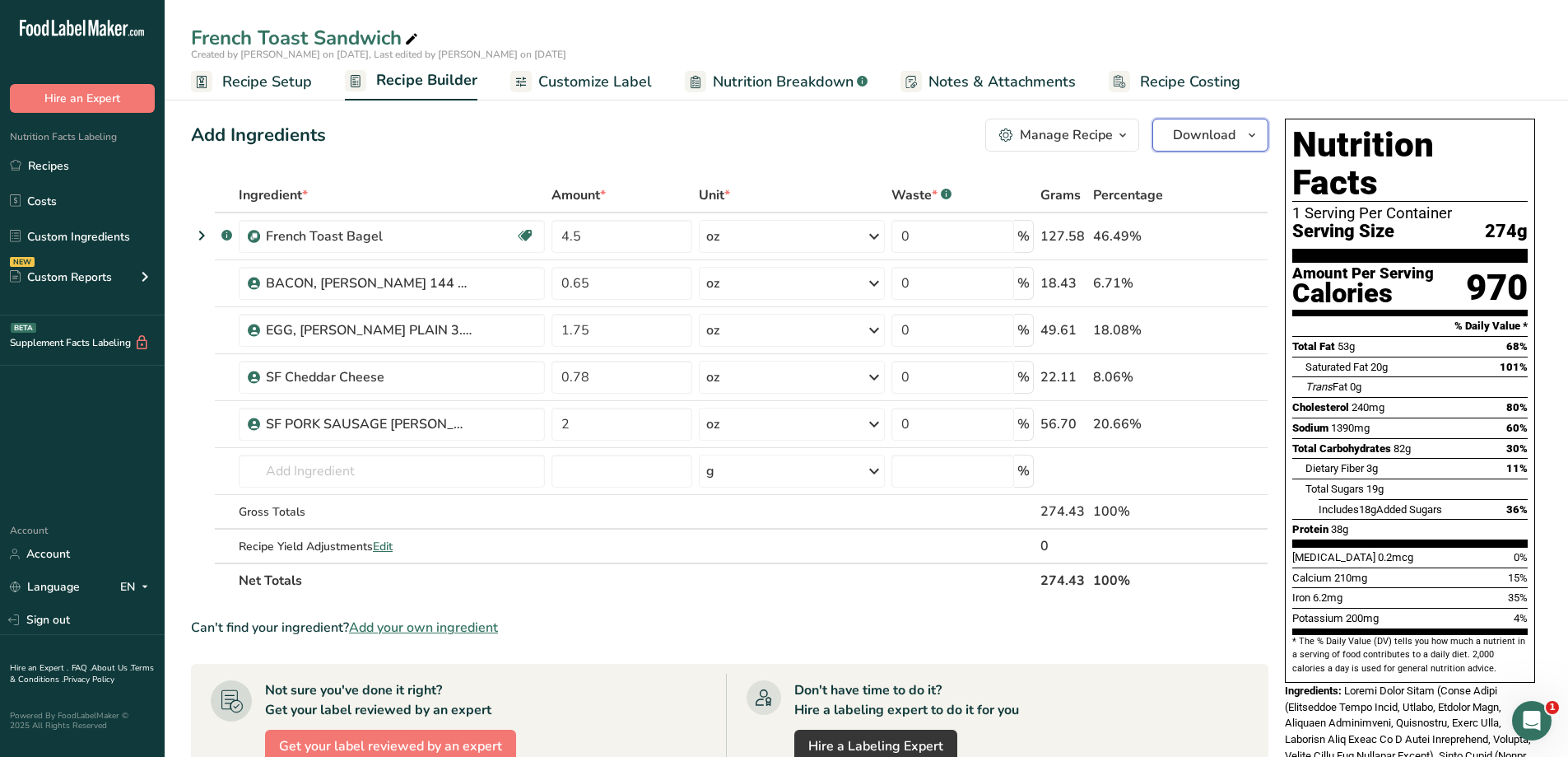
click at [1229, 141] on span "Download" at bounding box center [1204, 135] width 62 height 20
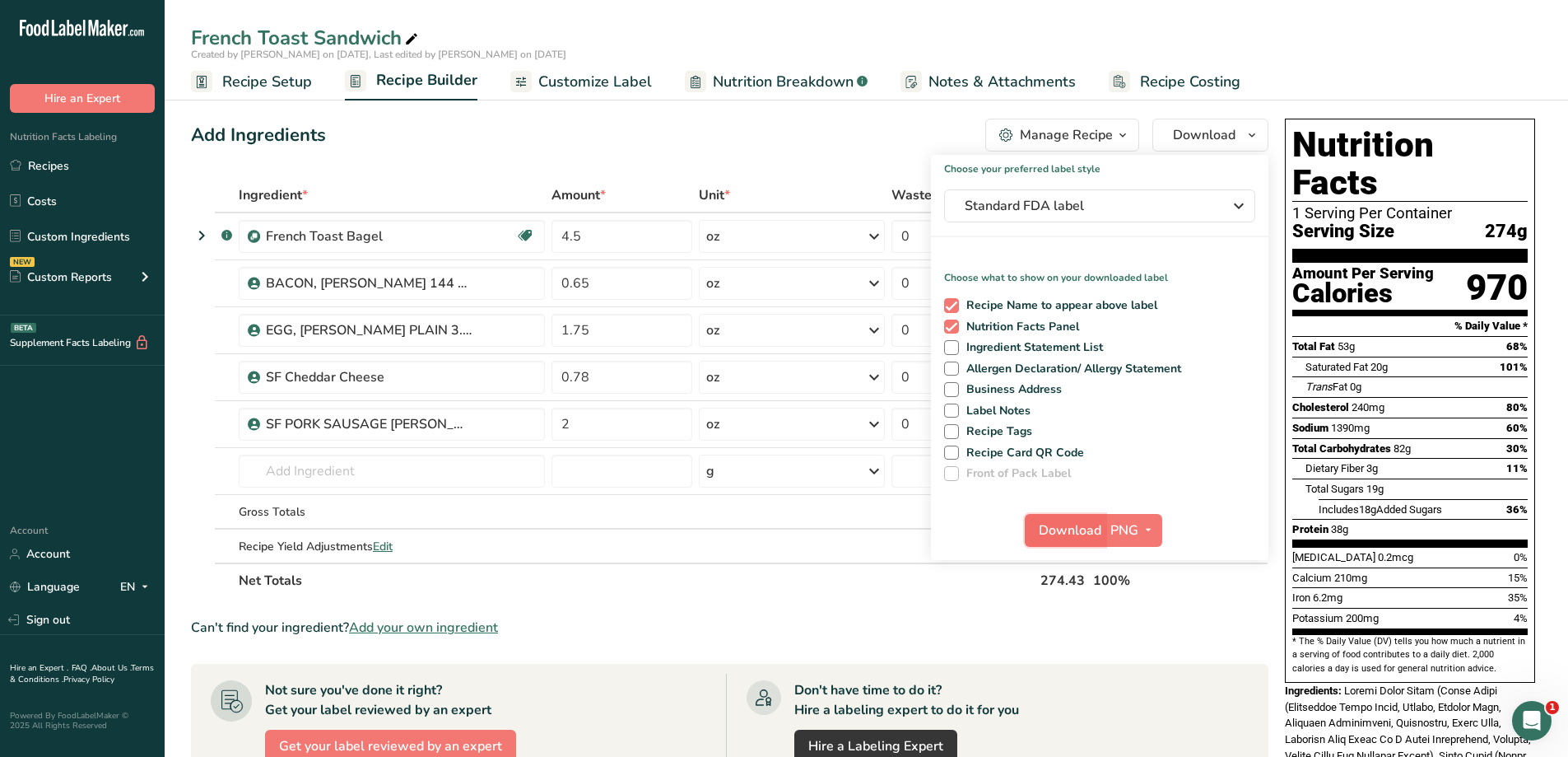
click at [1062, 523] on span "Download" at bounding box center [1070, 529] width 62 height 20
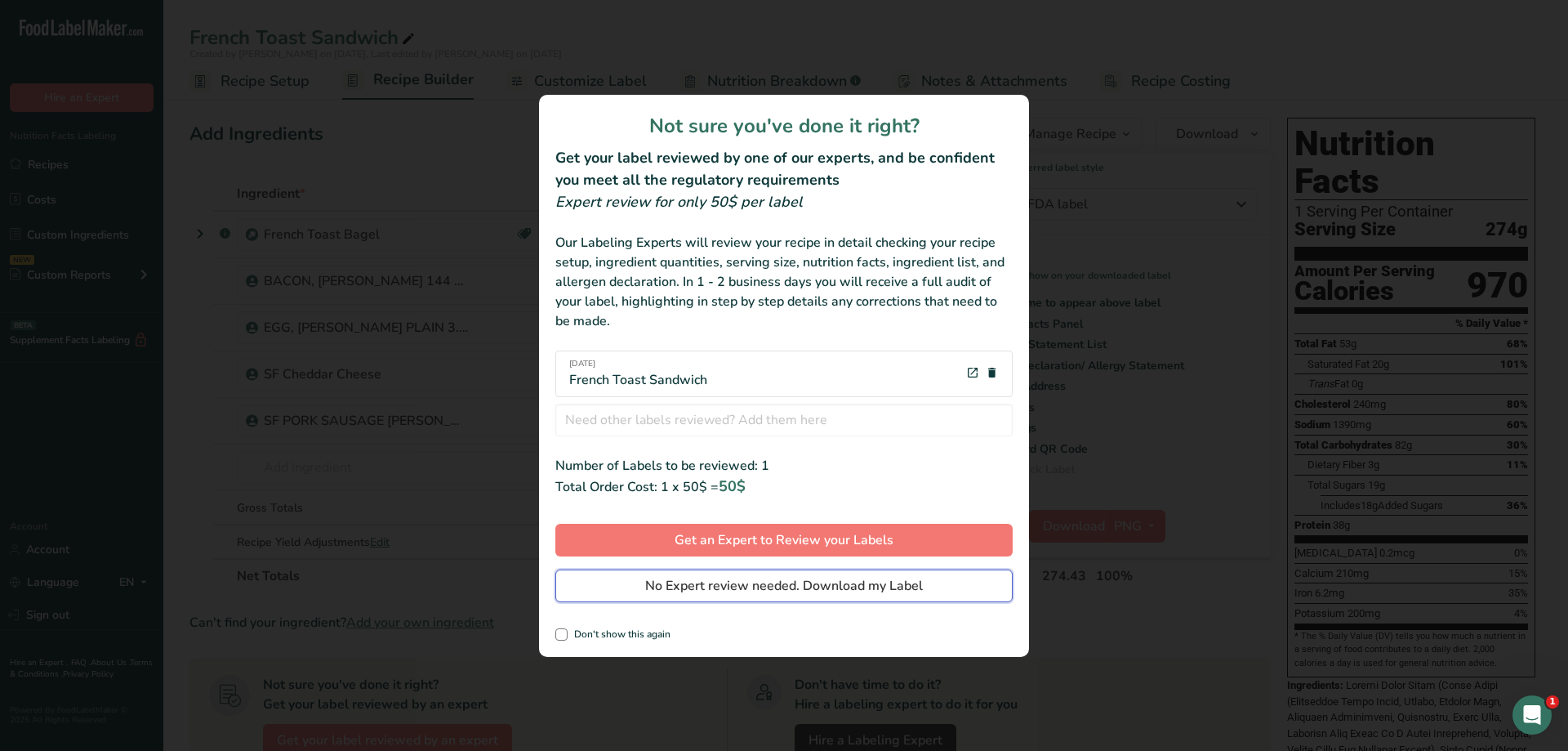
click at [832, 576] on span "No Expert review needed. Download my Label" at bounding box center [783, 585] width 277 height 19
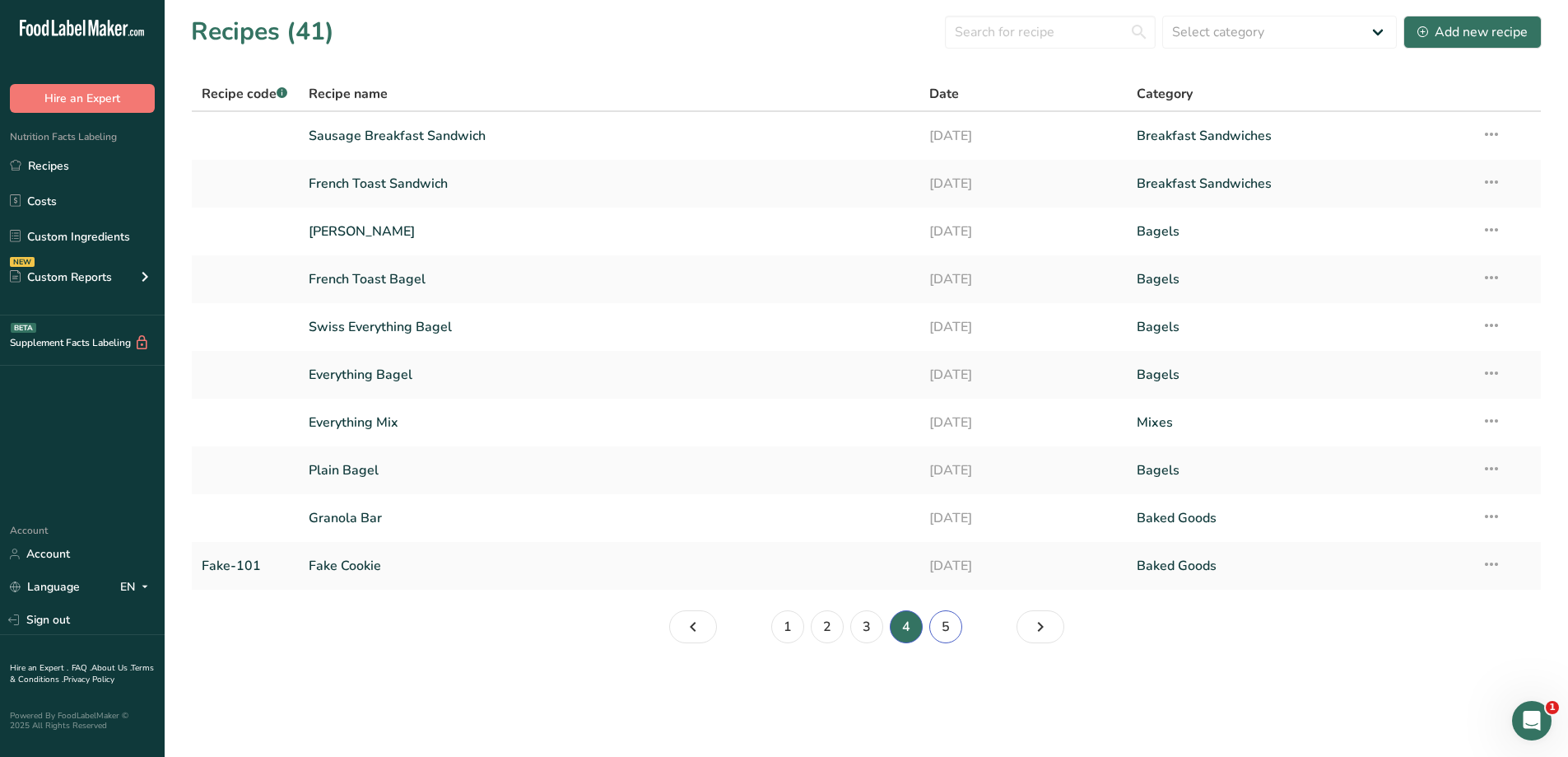
click at [940, 628] on link "5" at bounding box center [946, 626] width 33 height 33
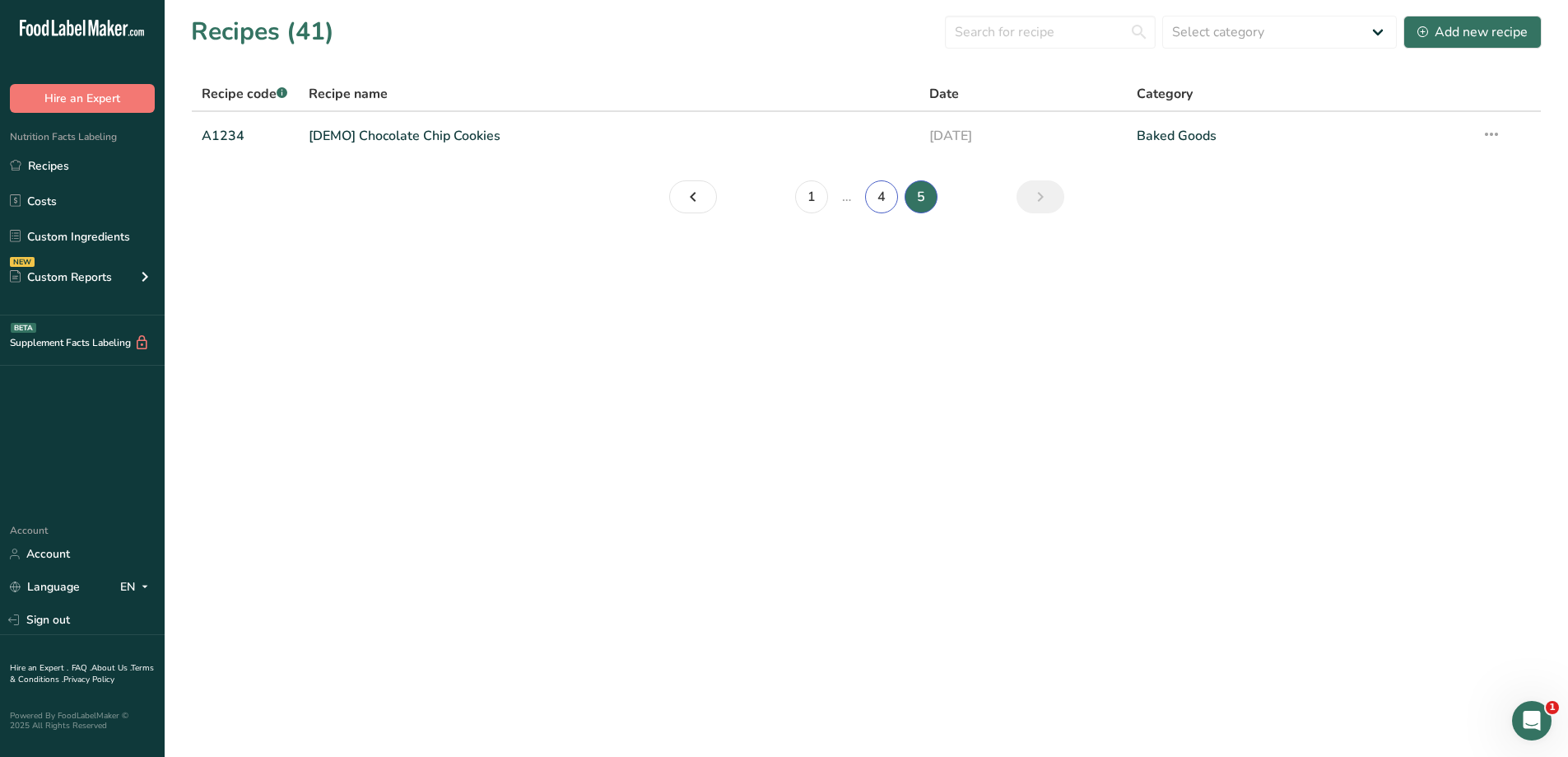
click at [869, 203] on link "4" at bounding box center [882, 196] width 33 height 33
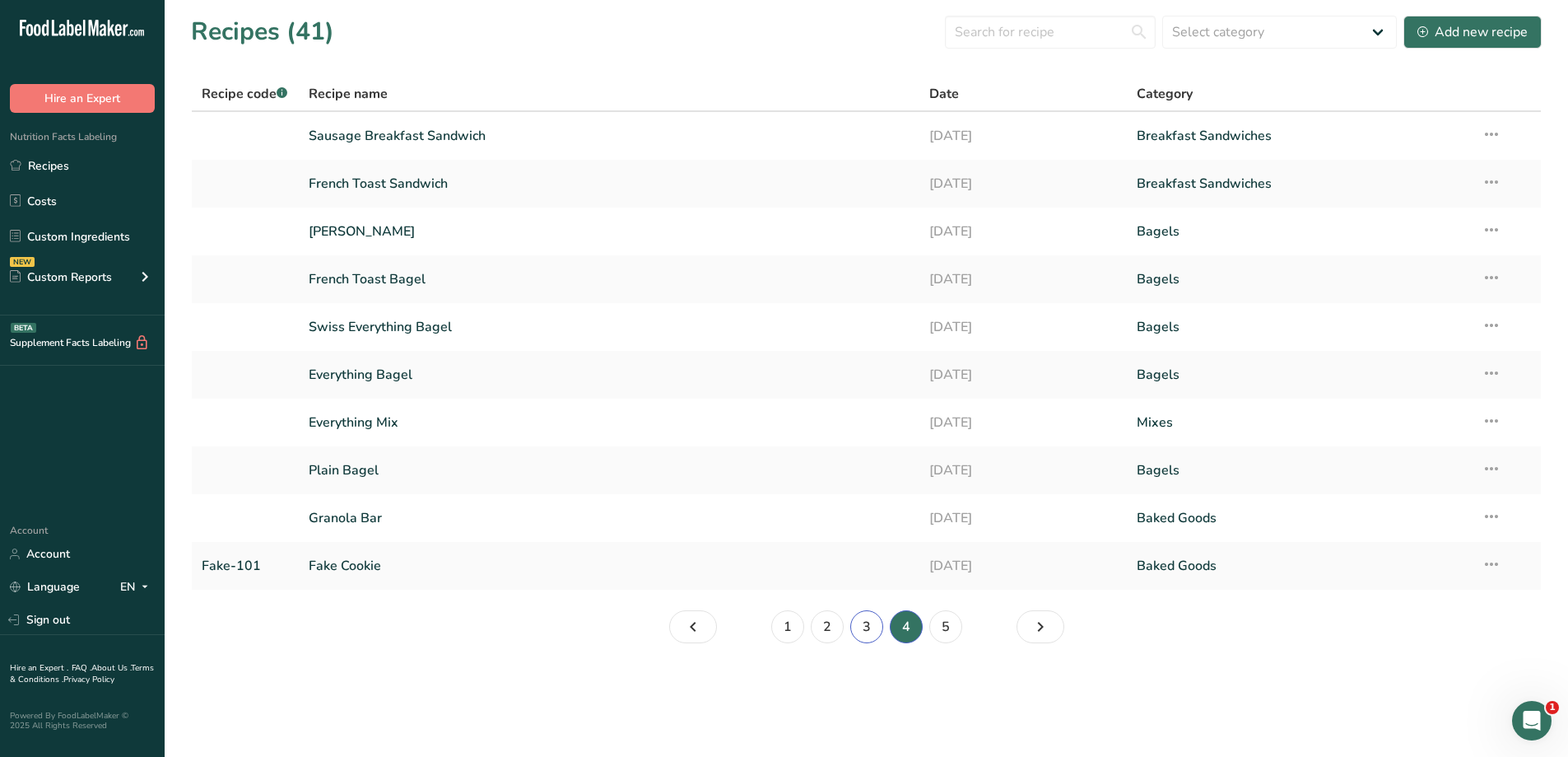
click at [871, 617] on link "3" at bounding box center [867, 626] width 33 height 33
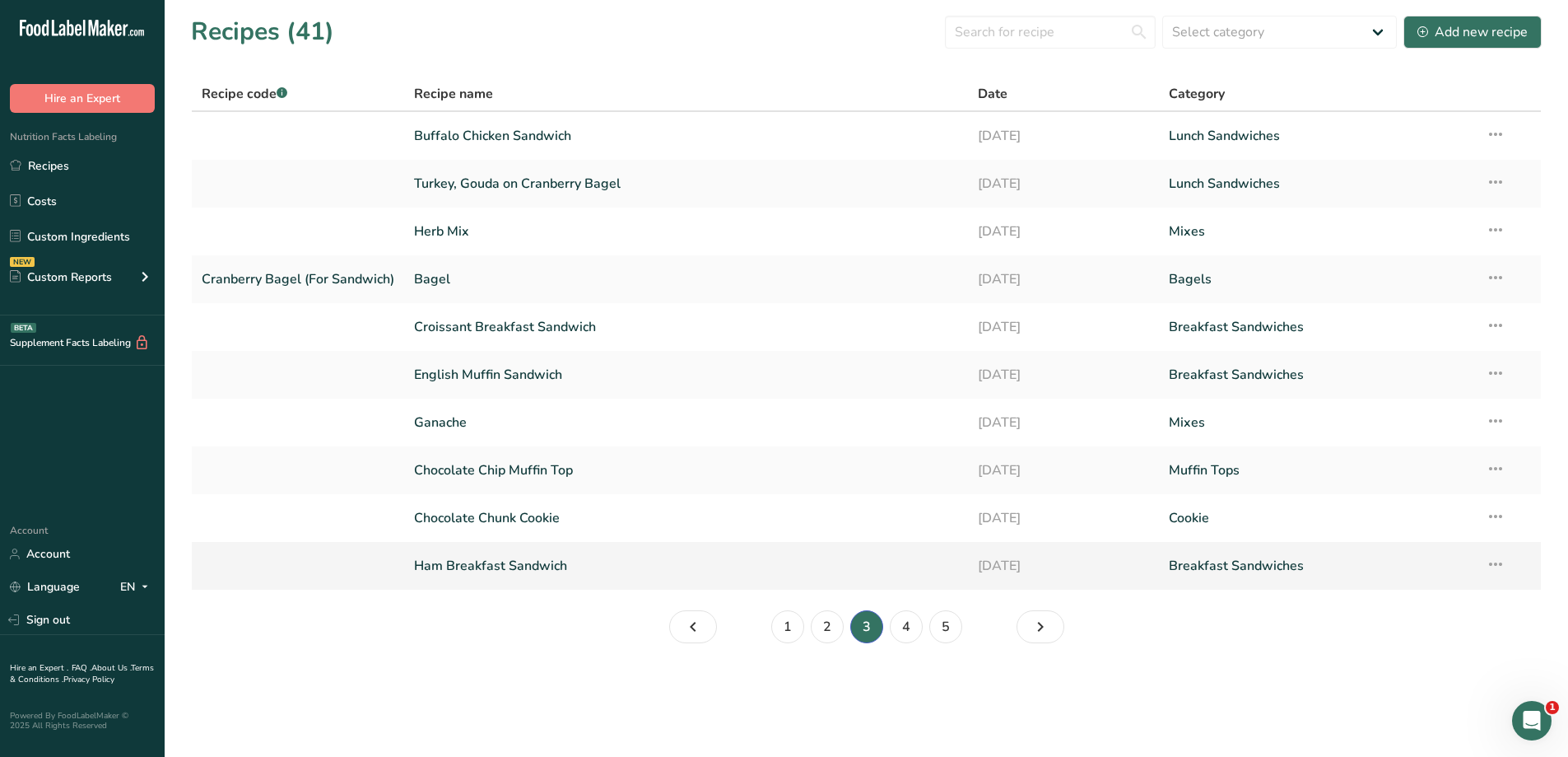
click at [630, 562] on link "Ham Breakfast Sandwich" at bounding box center [686, 565] width 544 height 34
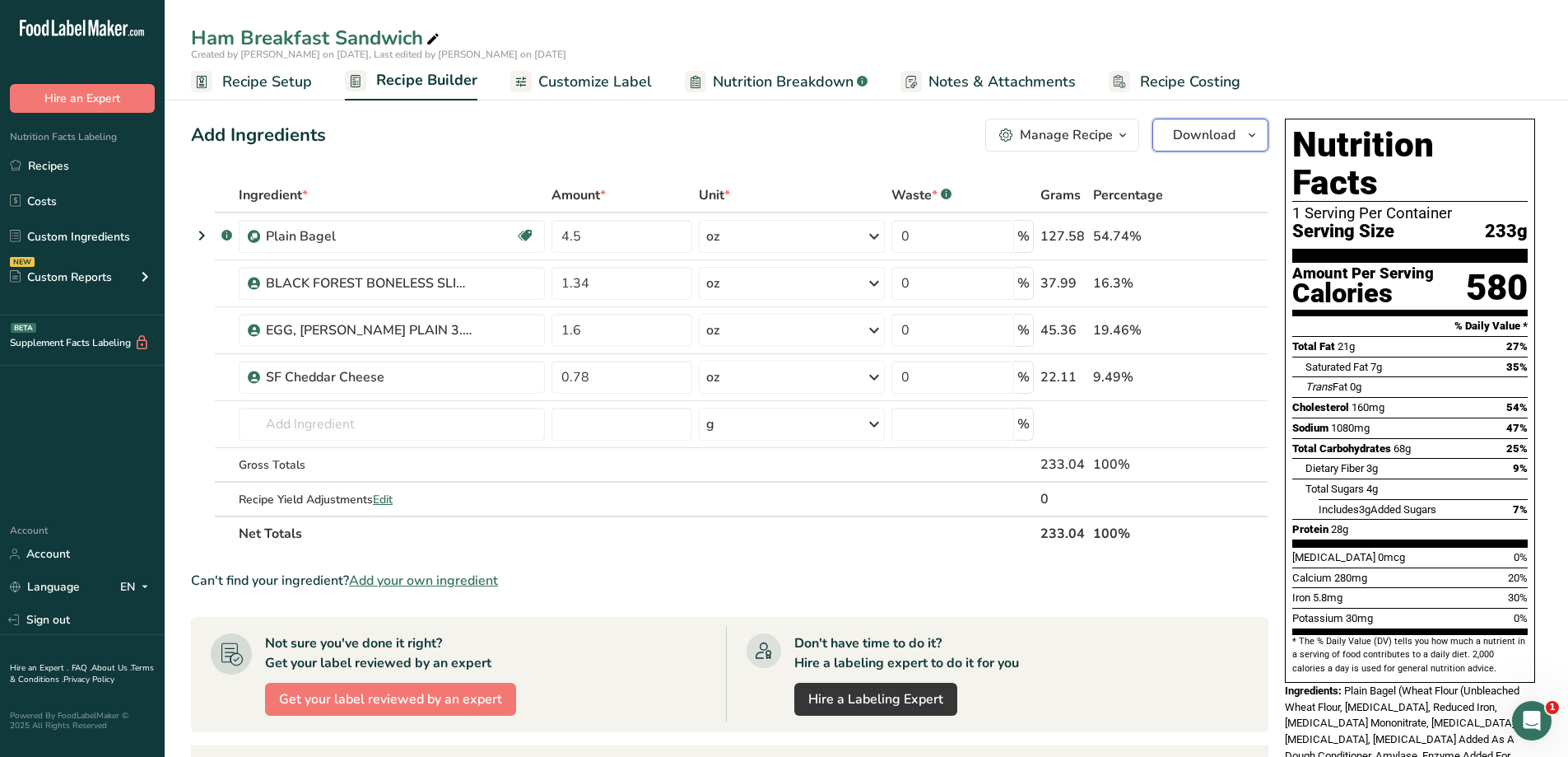
click at [1202, 137] on span "Download" at bounding box center [1204, 135] width 62 height 20
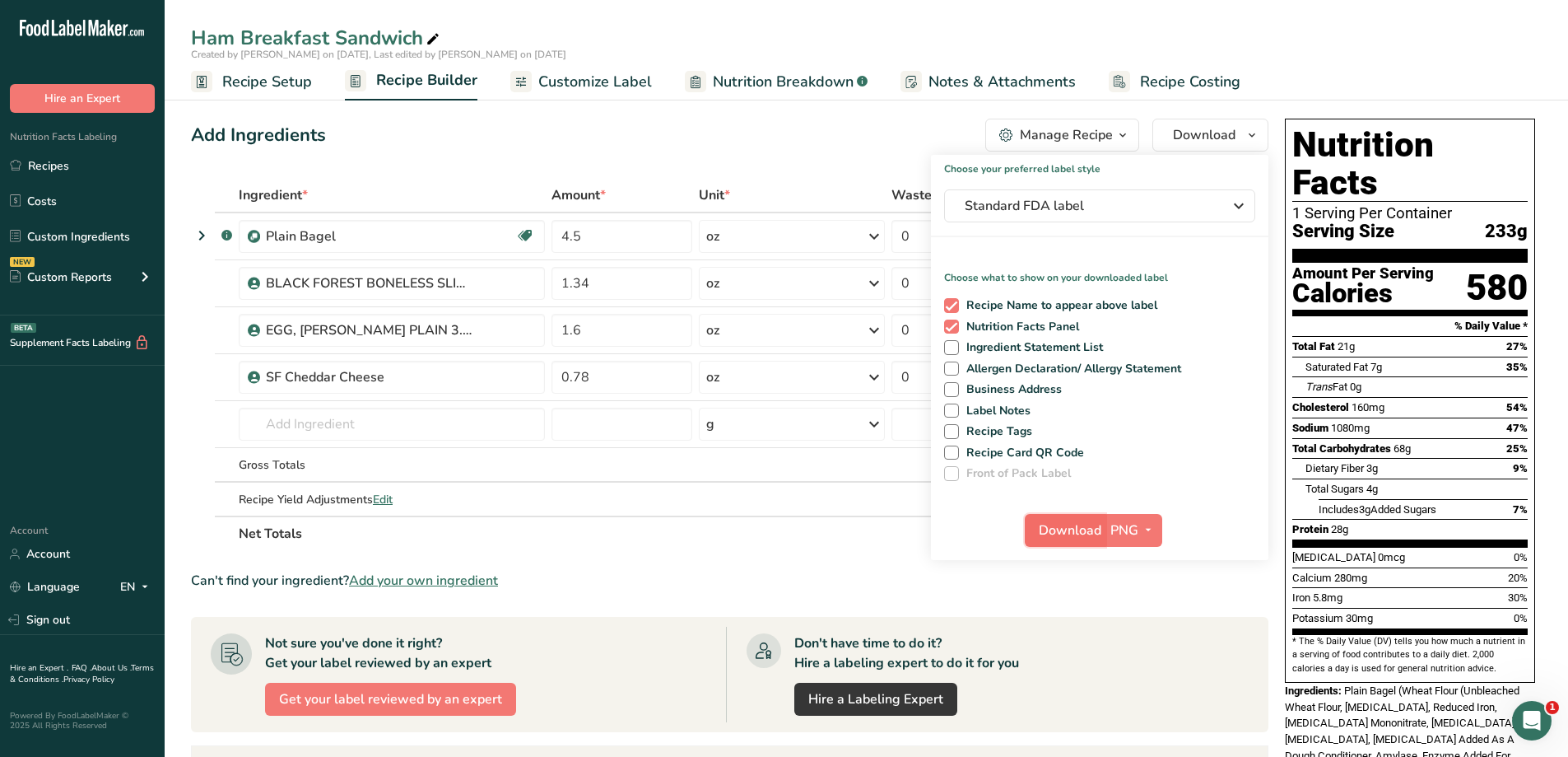
click at [1083, 536] on span "Download" at bounding box center [1070, 529] width 62 height 20
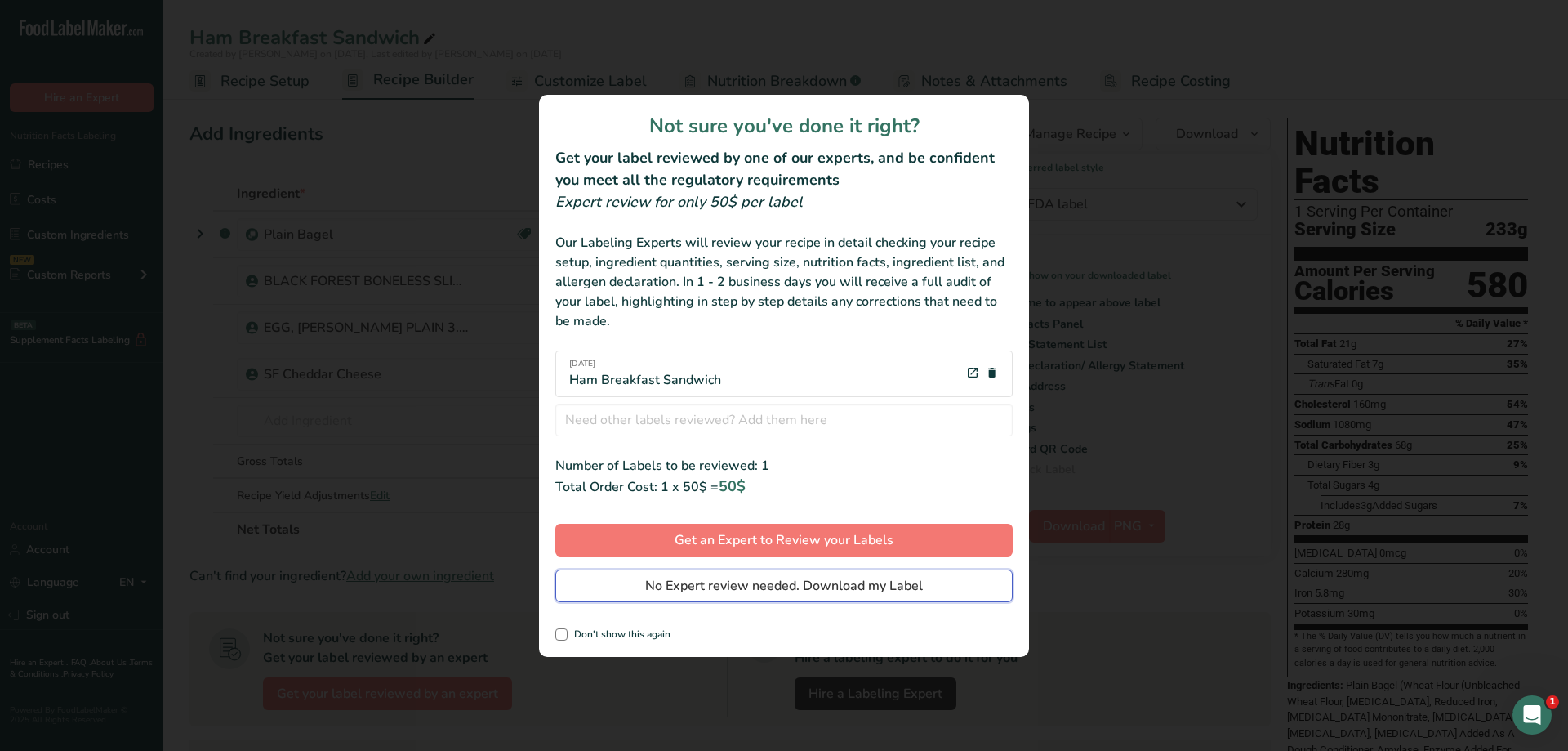
click at [907, 585] on span "No Expert review needed. Download my Label" at bounding box center [783, 585] width 277 height 19
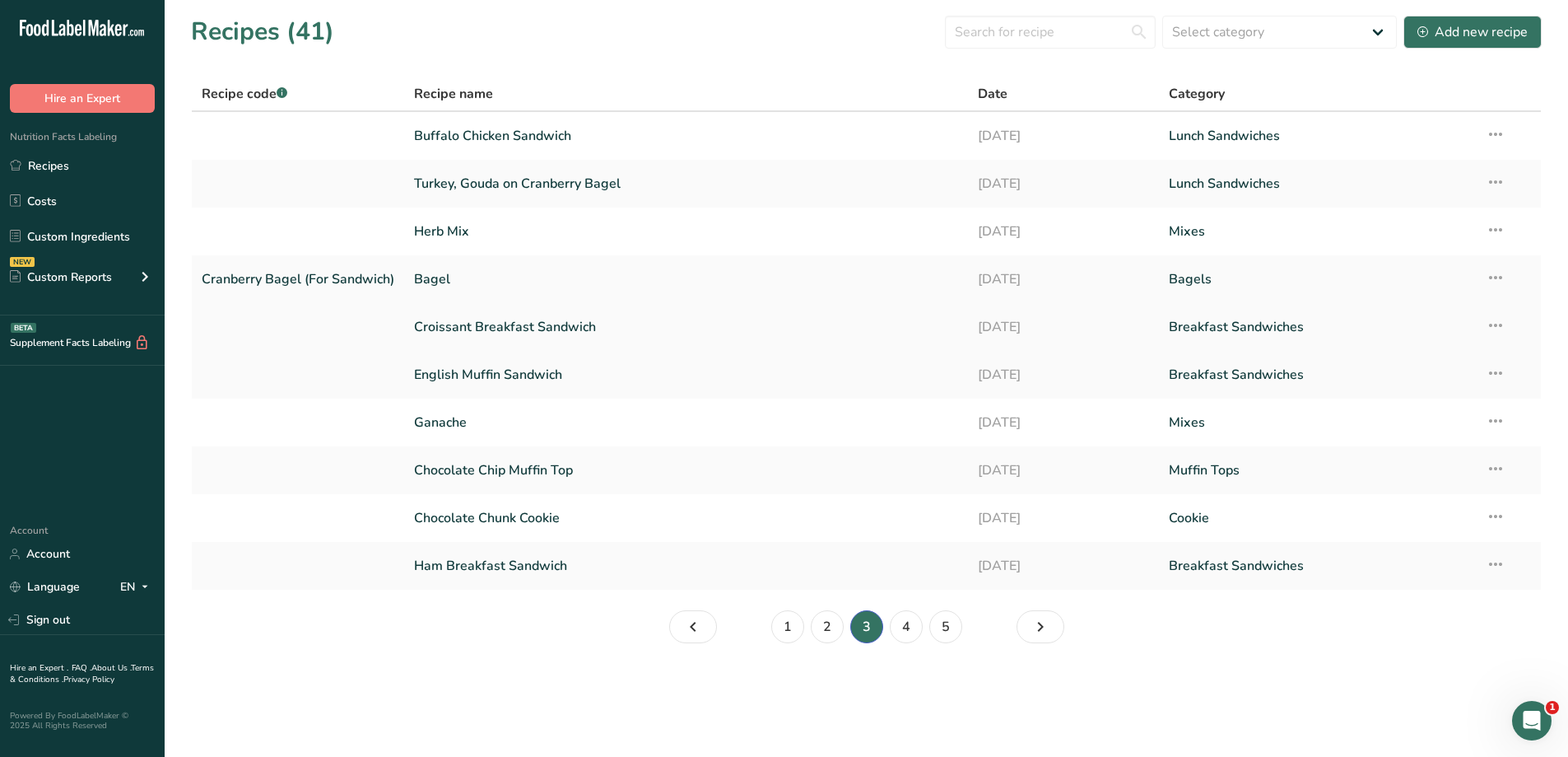
click at [634, 327] on link "Croissant Breakfast Sandwich" at bounding box center [686, 326] width 544 height 34
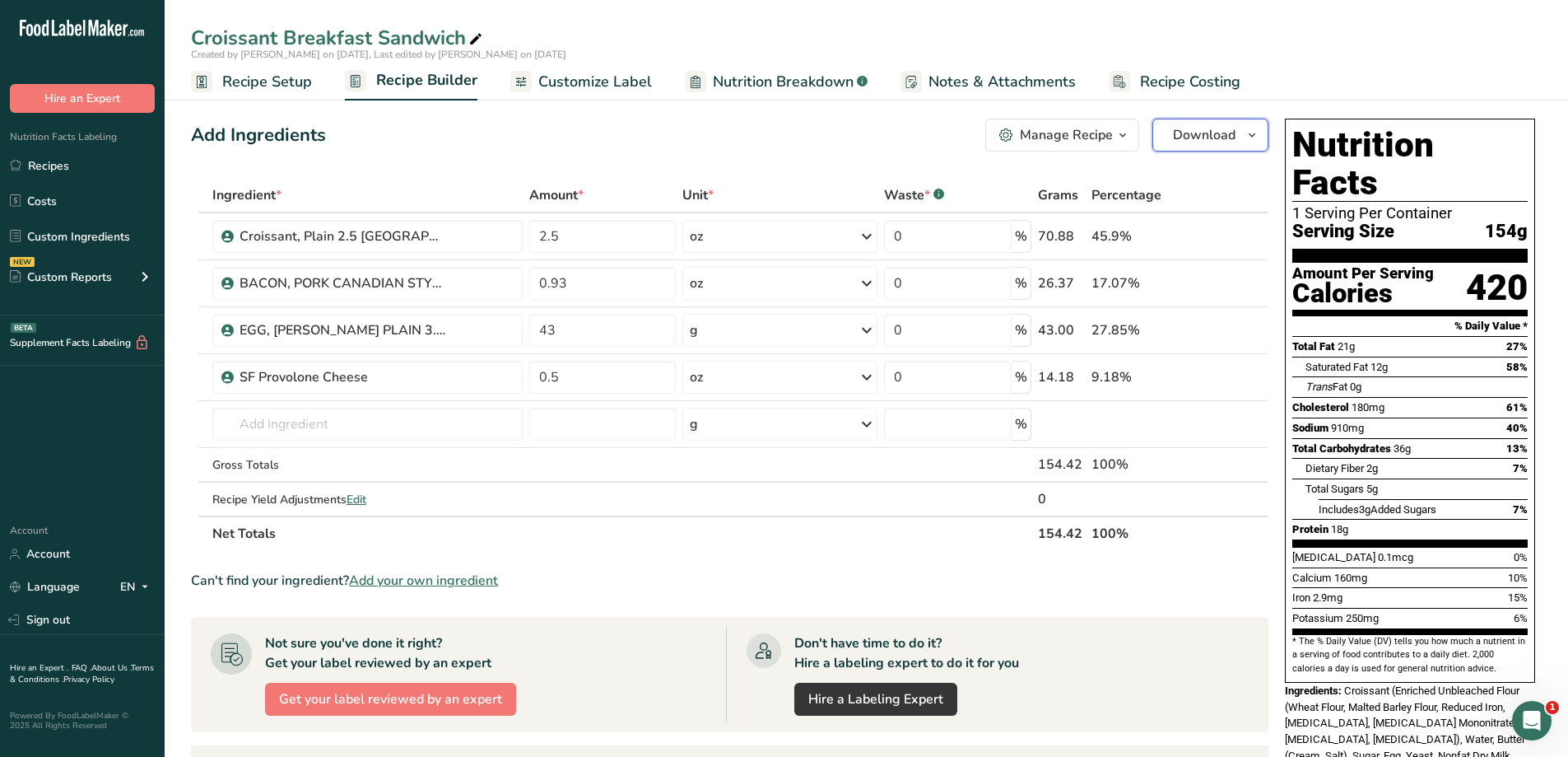
click at [1223, 135] on span "Download" at bounding box center [1204, 135] width 62 height 20
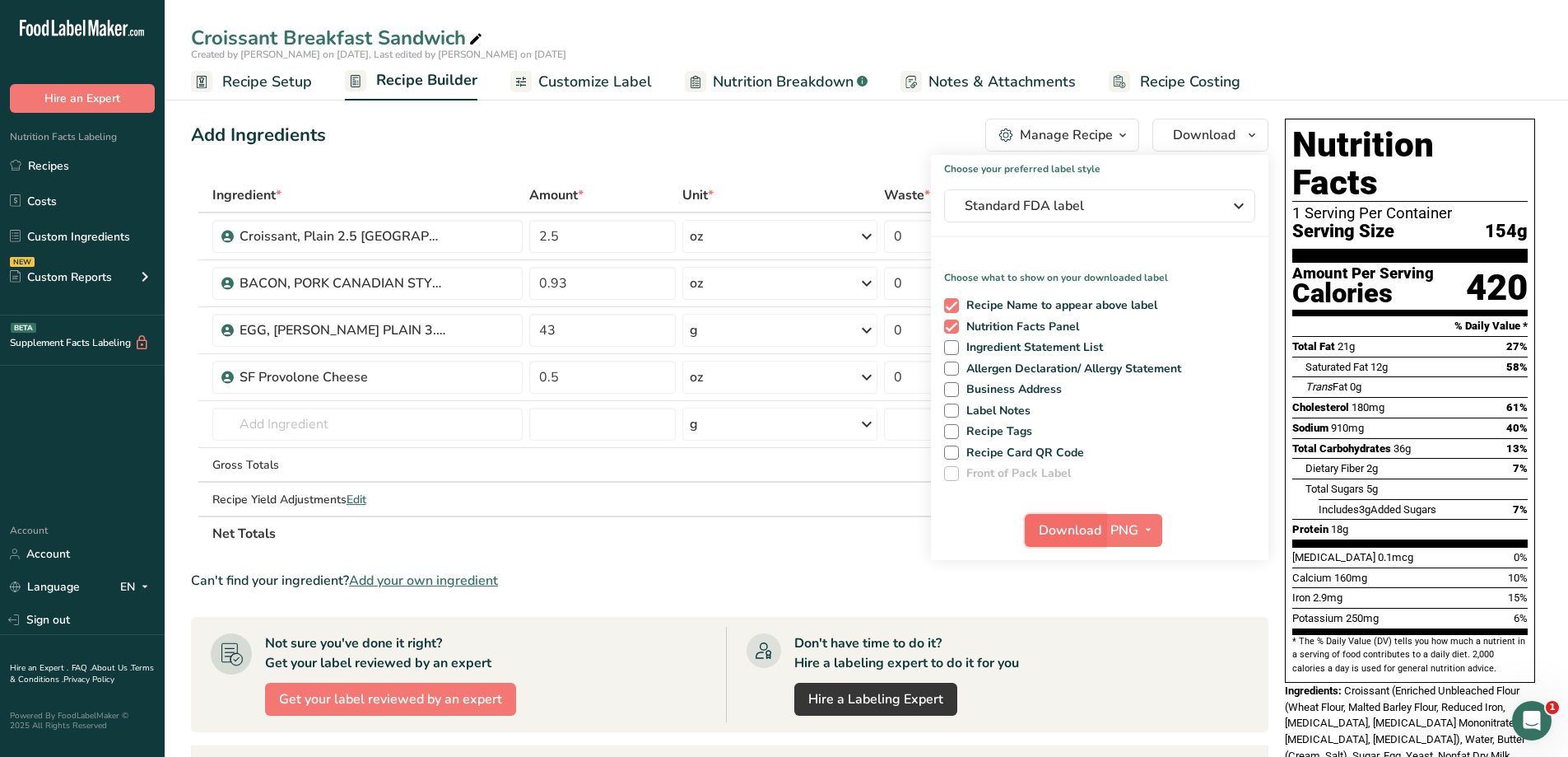
click at [1075, 534] on span "Download" at bounding box center [1070, 529] width 62 height 20
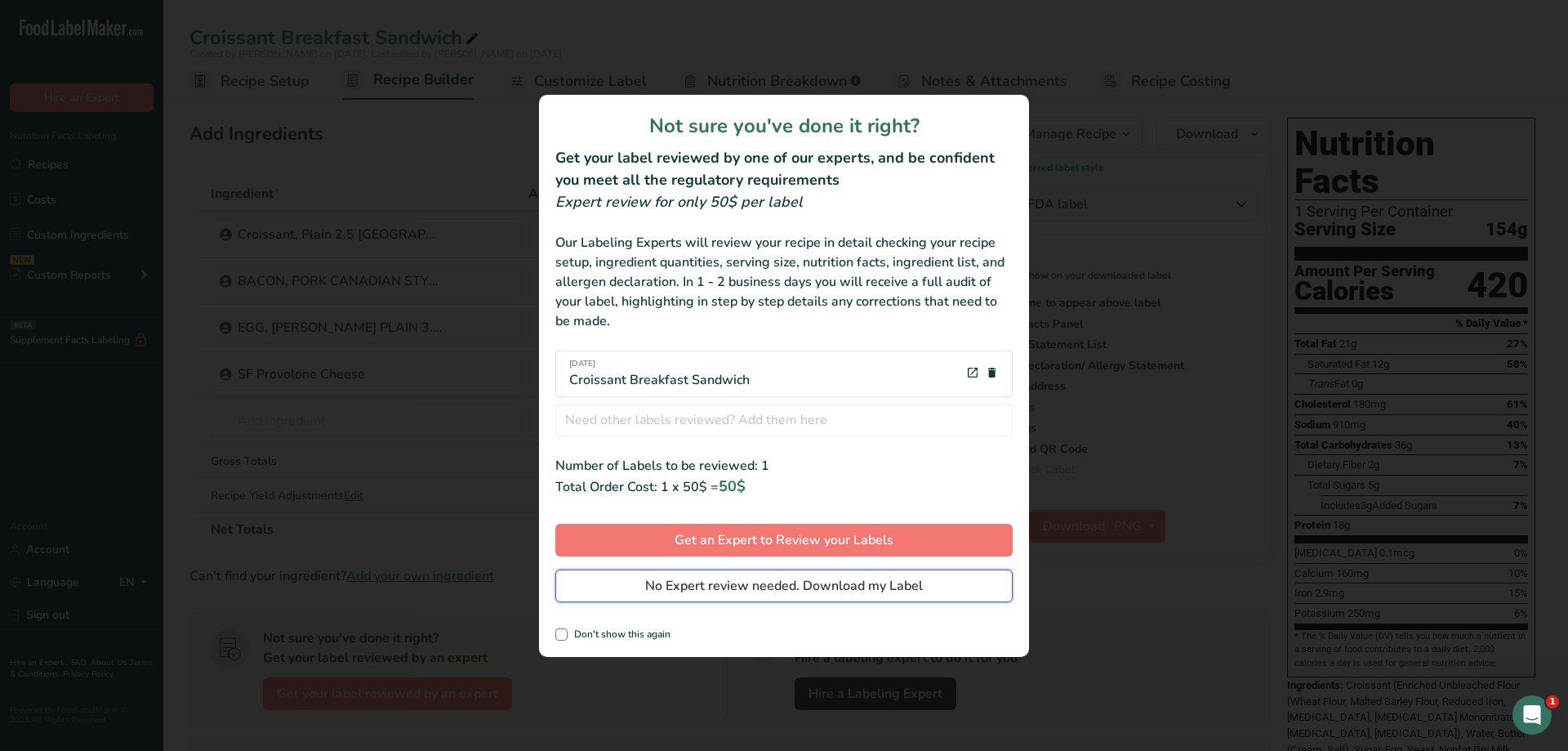
click at [820, 596] on button "No Expert review needed. Download my Label" at bounding box center [784, 585] width 457 height 32
